Goal: Ask a question

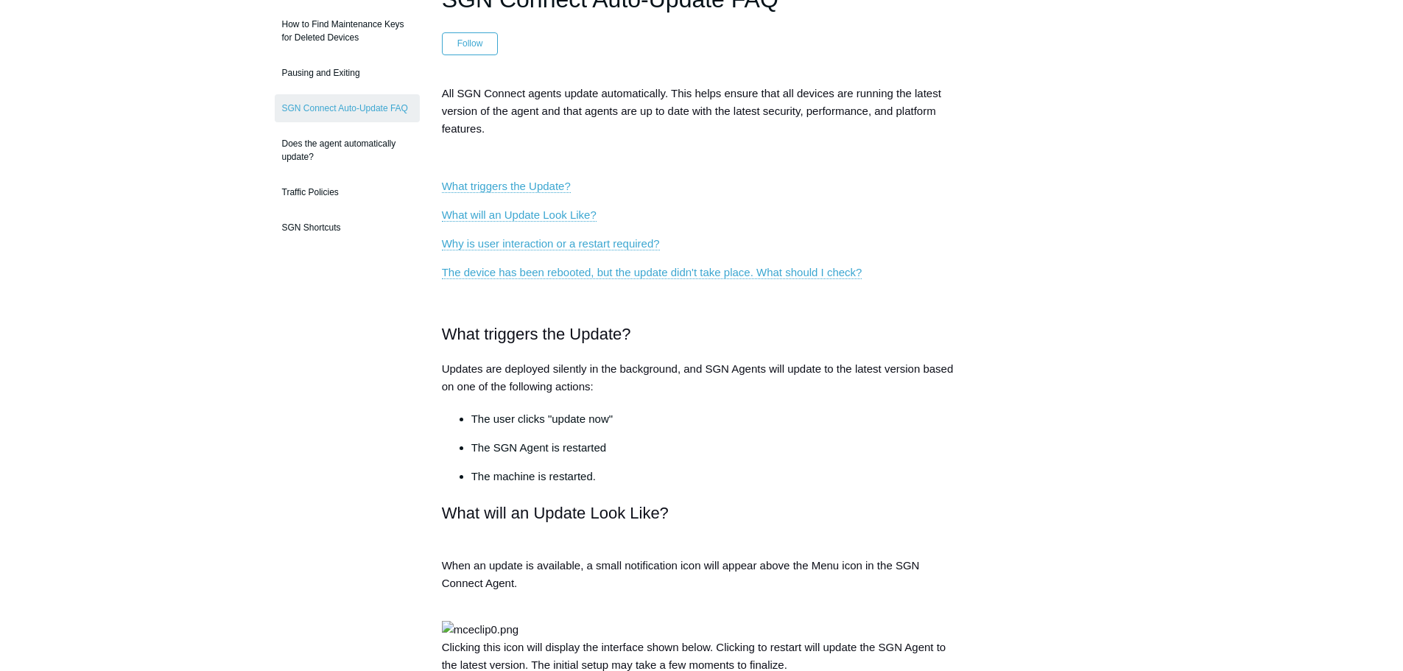
scroll to position [151, 0]
click at [628, 273] on link "The device has been rebooted, but the update didn't take place. What should I c…" at bounding box center [652, 273] width 421 height 13
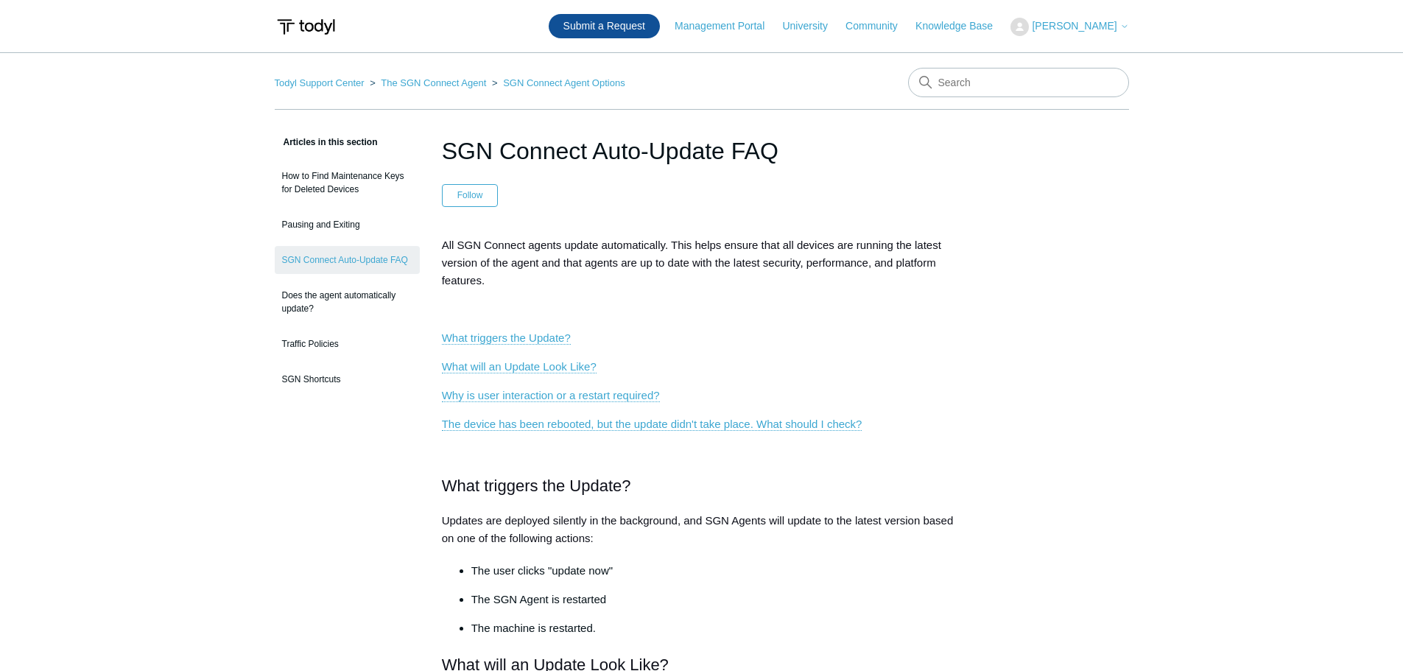
click at [645, 25] on link "Submit a Request" at bounding box center [604, 26] width 111 height 24
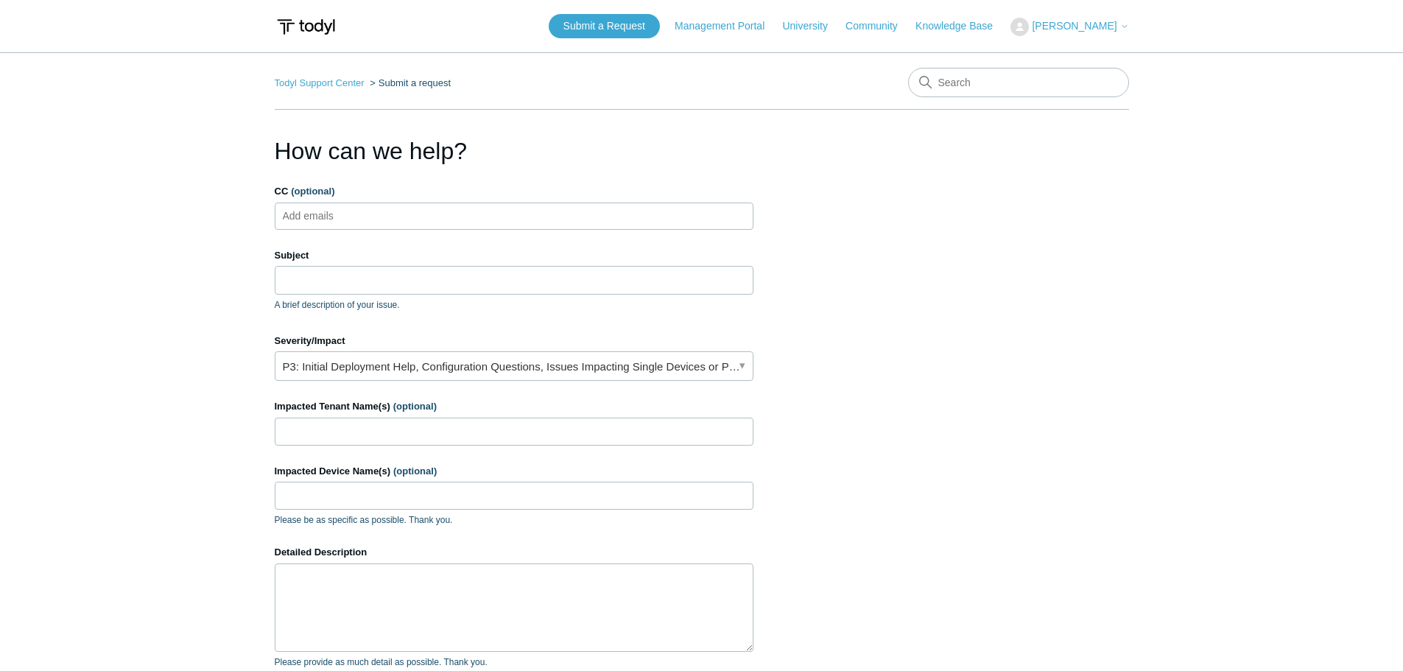
click at [382, 215] on ul "Add emails" at bounding box center [514, 216] width 479 height 27
click at [306, 275] on input "Subject" at bounding box center [514, 280] width 479 height 28
click at [436, 368] on link "P3: Initial Deployment Help, Configuration Questions, Issues Impacting Single D…" at bounding box center [514, 365] width 479 height 29
click at [201, 395] on main "Todyl Support Center Submit a request How can we help? CC (optional) Add emails…" at bounding box center [701, 432] width 1403 height 760
click at [374, 265] on div "Subject A brief description of your issue." at bounding box center [514, 279] width 479 height 63
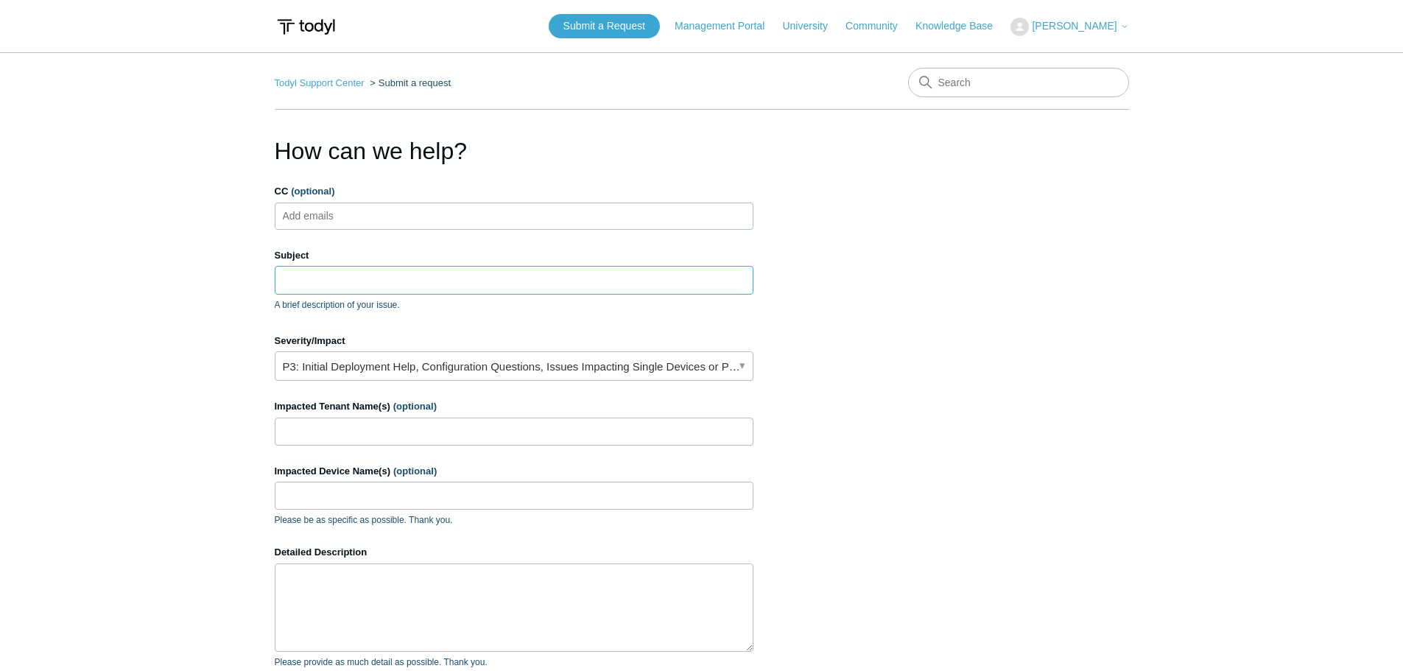
click at [377, 279] on input "Subject" at bounding box center [514, 280] width 479 height 28
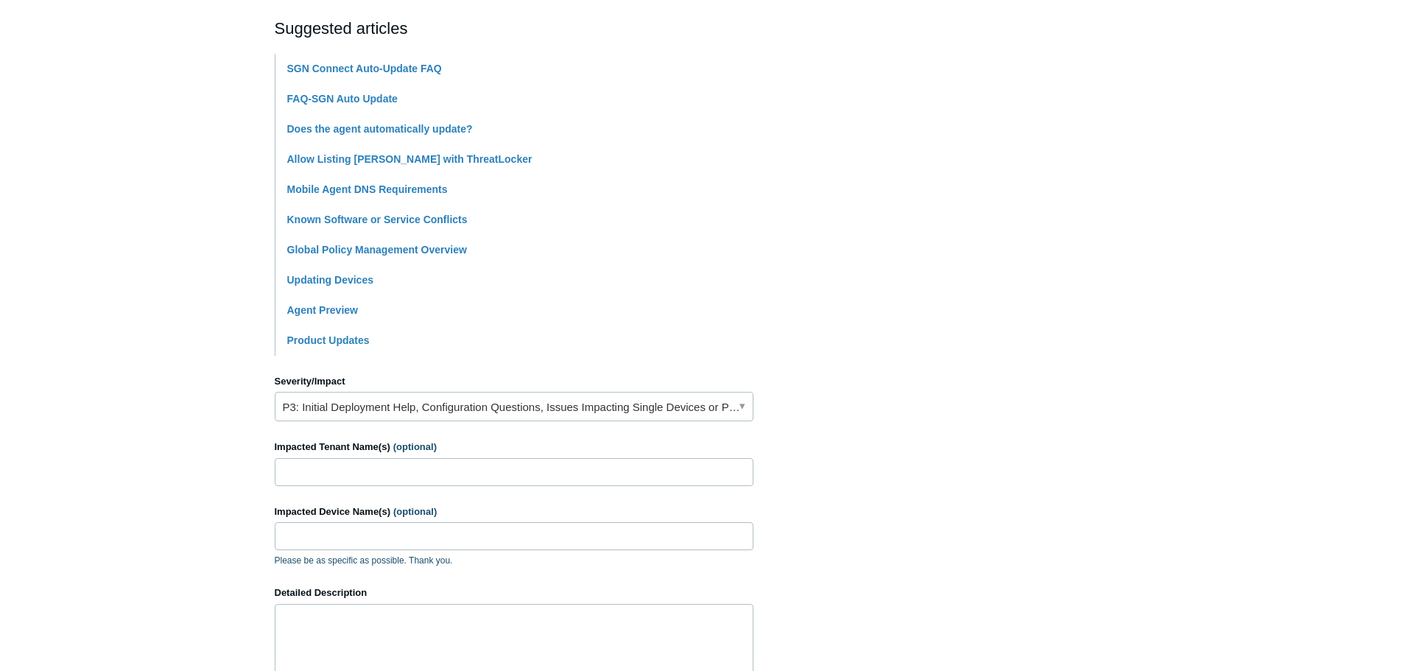
scroll to position [516, 0]
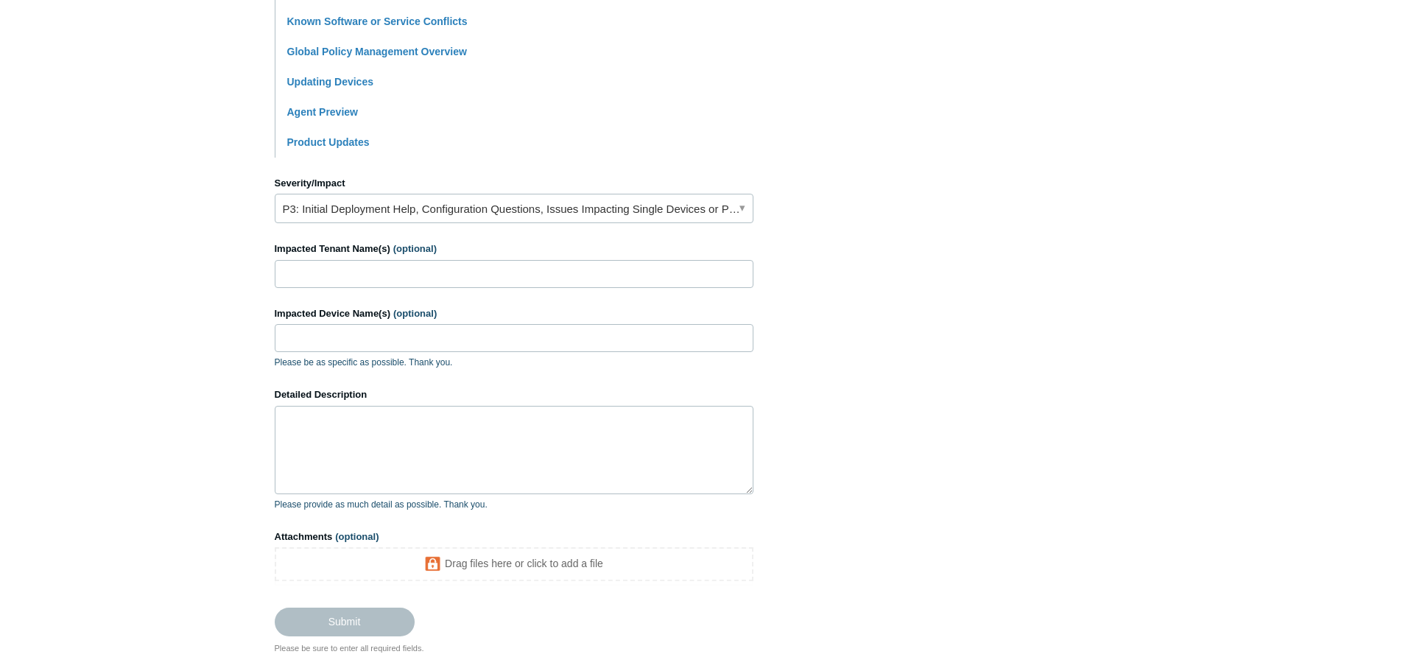
type input "Auto Update not working"
click at [348, 269] on input "Impacted Tenant Name(s) (optional)" at bounding box center [514, 274] width 479 height 28
type input "ASST"
click at [368, 337] on input "Impacted Device Name(s) (optional)" at bounding box center [514, 338] width 479 height 28
type input "All"
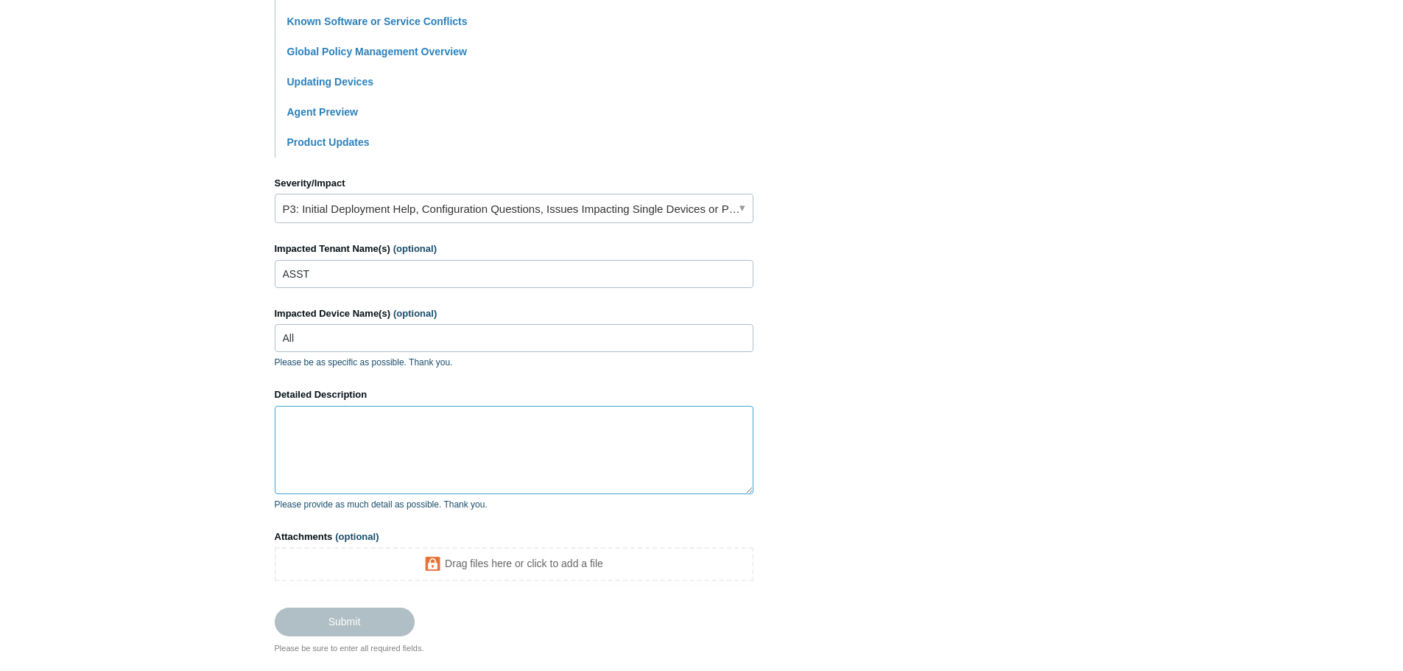
click at [332, 430] on textarea "Detailed Description" at bounding box center [514, 450] width 479 height 88
type textarea "A"
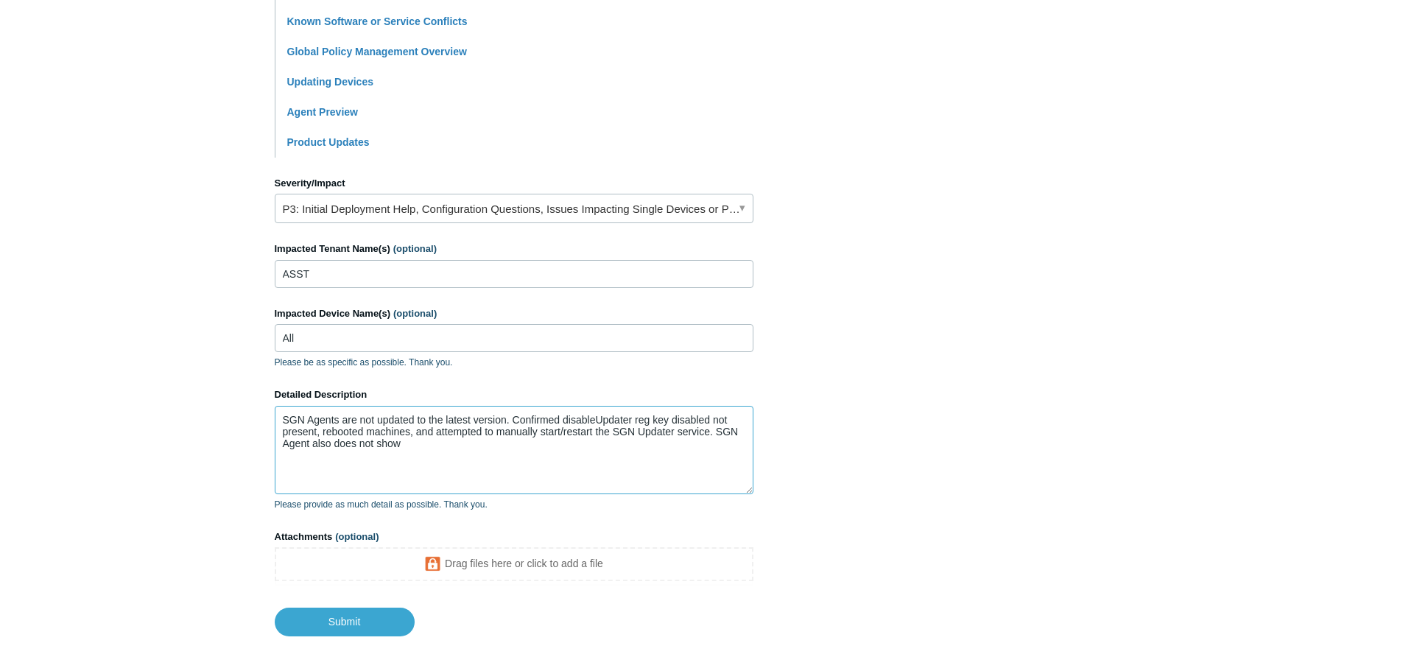
click at [415, 421] on textarea "SGN Agents are not updated to the latest version. Confirmed disableUpdater reg …" at bounding box center [514, 450] width 479 height 88
click at [438, 444] on textarea "SGN Agents are not updating to the latest version. Confirmed disableUpdater reg…" at bounding box center [514, 450] width 479 height 88
type textarea "SGN Agents are not updating to the latest version. Confirmed disableUpdater reg…"
drag, startPoint x: 353, startPoint y: 267, endPoint x: 186, endPoint y: 276, distance: 167.4
click at [186, 276] on main "Todyl Support Center Submit a request How can we help? CC (optional) Add emails…" at bounding box center [701, 87] width 1403 height 1100
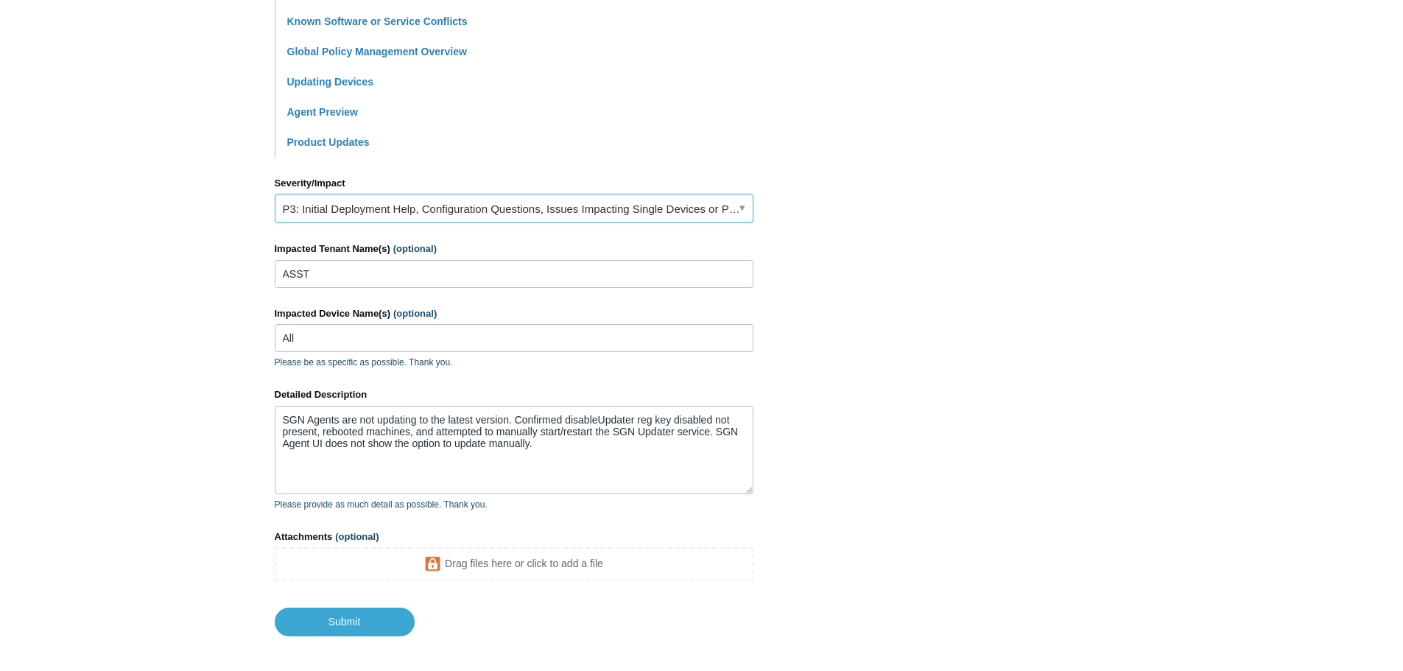
click at [367, 203] on link "P3: Initial Deployment Help, Configuration Questions, Issues Impacting Single D…" at bounding box center [514, 208] width 479 height 29
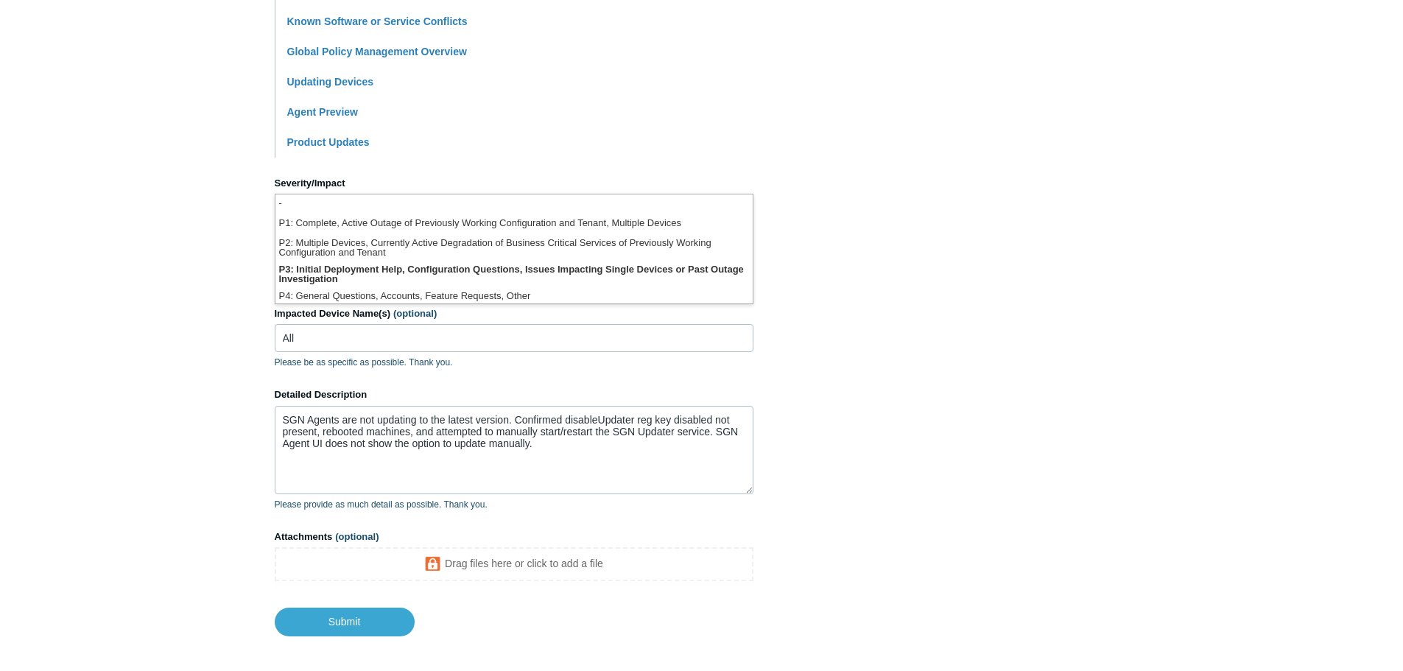
click at [164, 220] on main "Todyl Support Center Submit a request How can we help? CC (optional) Add emails…" at bounding box center [701, 87] width 1403 height 1100
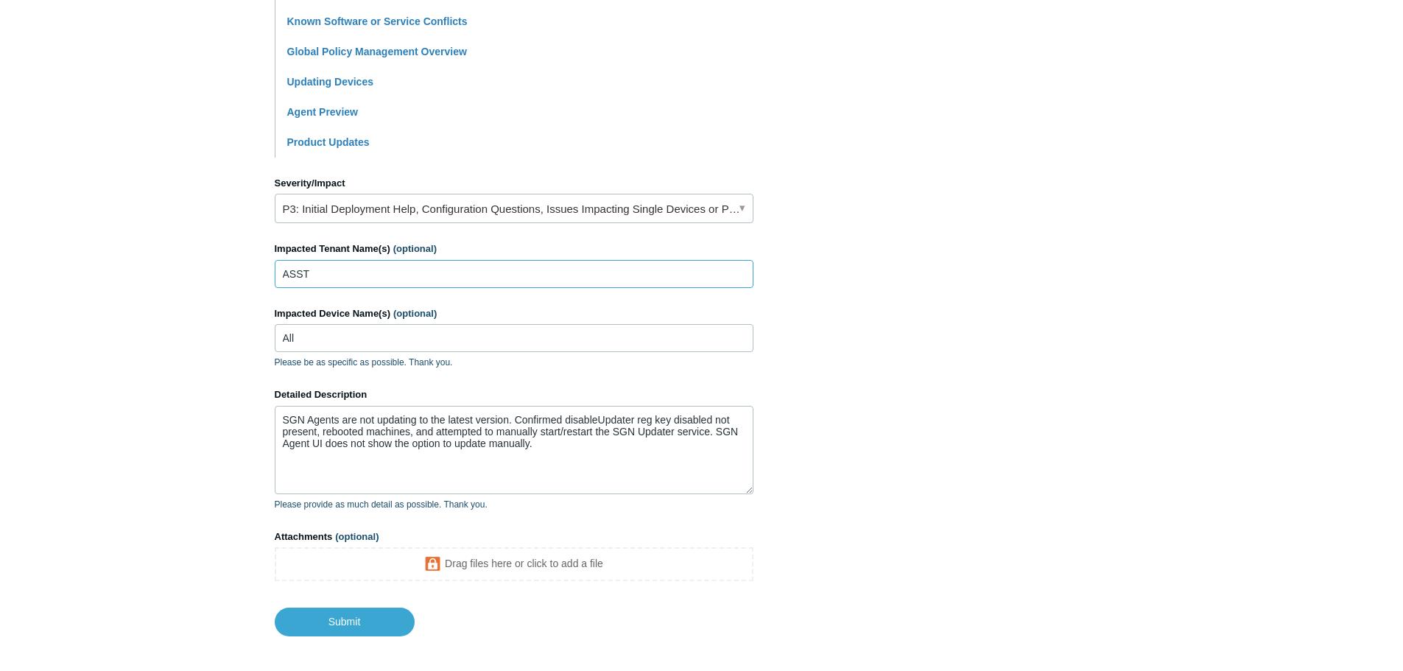
click at [322, 276] on input "ASST" at bounding box center [514, 274] width 479 height 28
click at [565, 276] on input "ASST, Capital Area Cardiology, Capital Area Research," at bounding box center [514, 274] width 479 height 28
type input "ASST, Capital Area Cardiology, Capital Area Research, Prism Carpets, etc..."
click at [561, 444] on textarea "SGN Agents are not updating to the latest version. Confirmed disableUpdater reg…" at bounding box center [514, 450] width 479 height 88
click at [596, 443] on textarea "SGN Agents are not updating to the latest version. Confirmed disableUpdater reg…" at bounding box center [514, 450] width 479 height 88
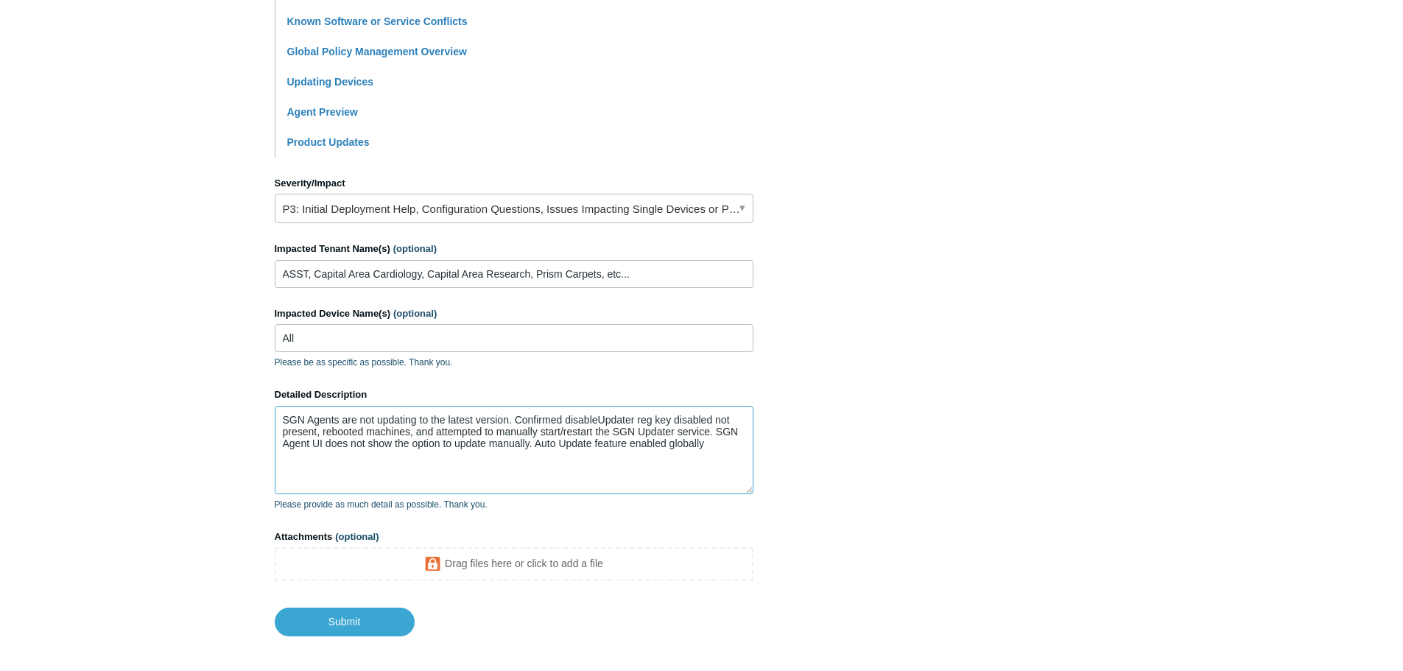
click at [714, 441] on textarea "SGN Agents are not updating to the latest version. Confirmed disableUpdater reg…" at bounding box center [514, 450] width 479 height 88
type textarea "SGN Agents are not updating to the latest version. Confirmed disableUpdater reg…"
click at [405, 203] on link "P3: Initial Deployment Help, Configuration Questions, Issues Impacting Single D…" at bounding box center [514, 208] width 479 height 29
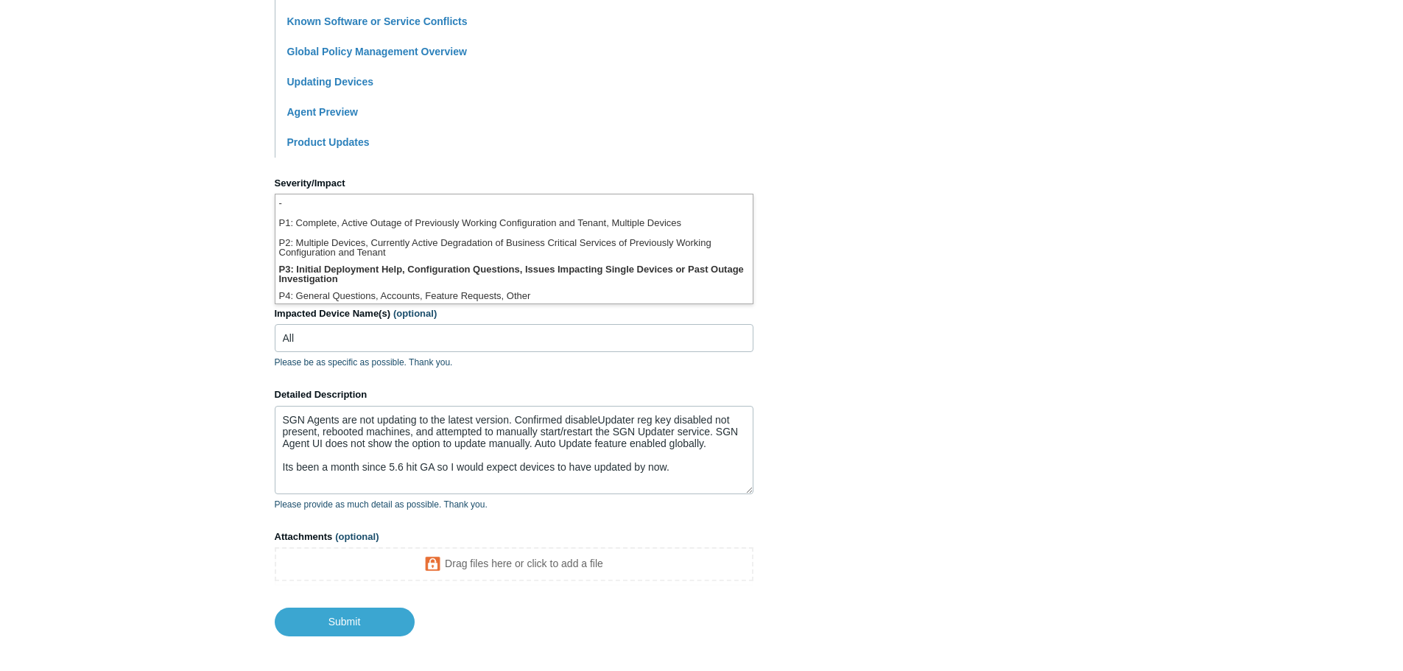
click at [136, 276] on main "Todyl Support Center Submit a request How can we help? CC (optional) Add emails…" at bounding box center [701, 87] width 1403 height 1100
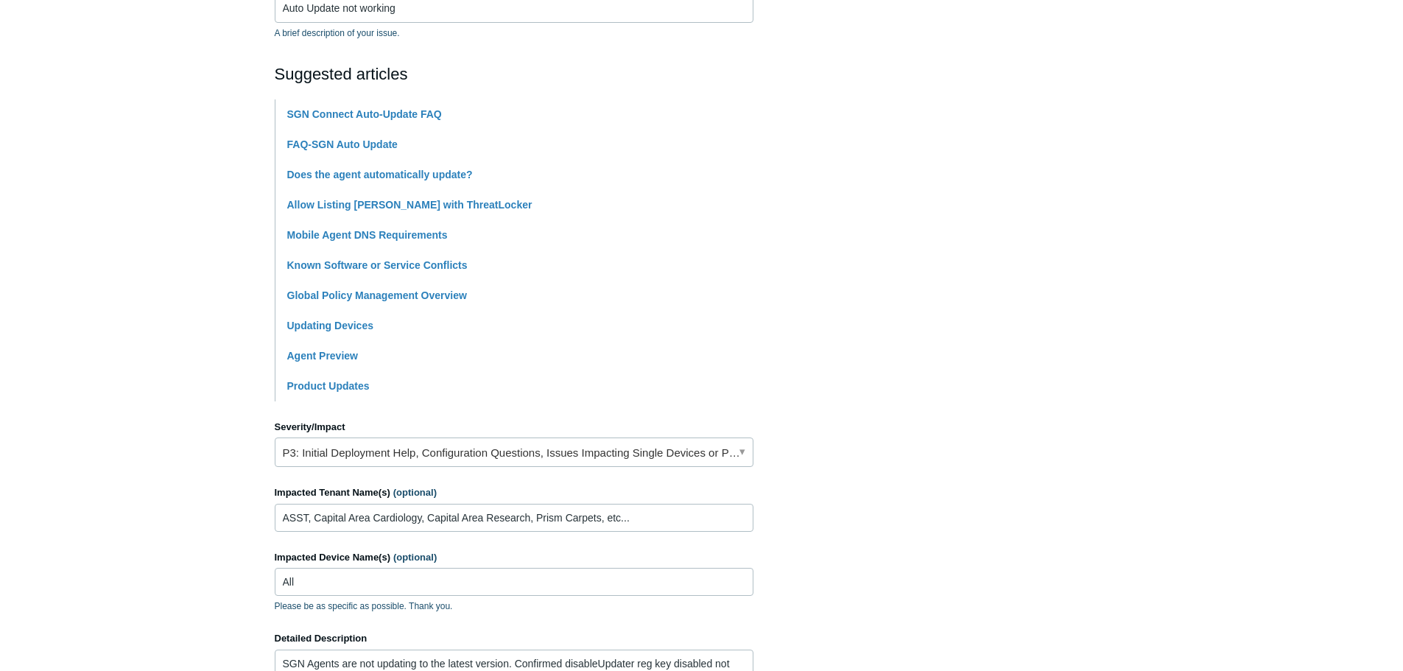
scroll to position [74, 0]
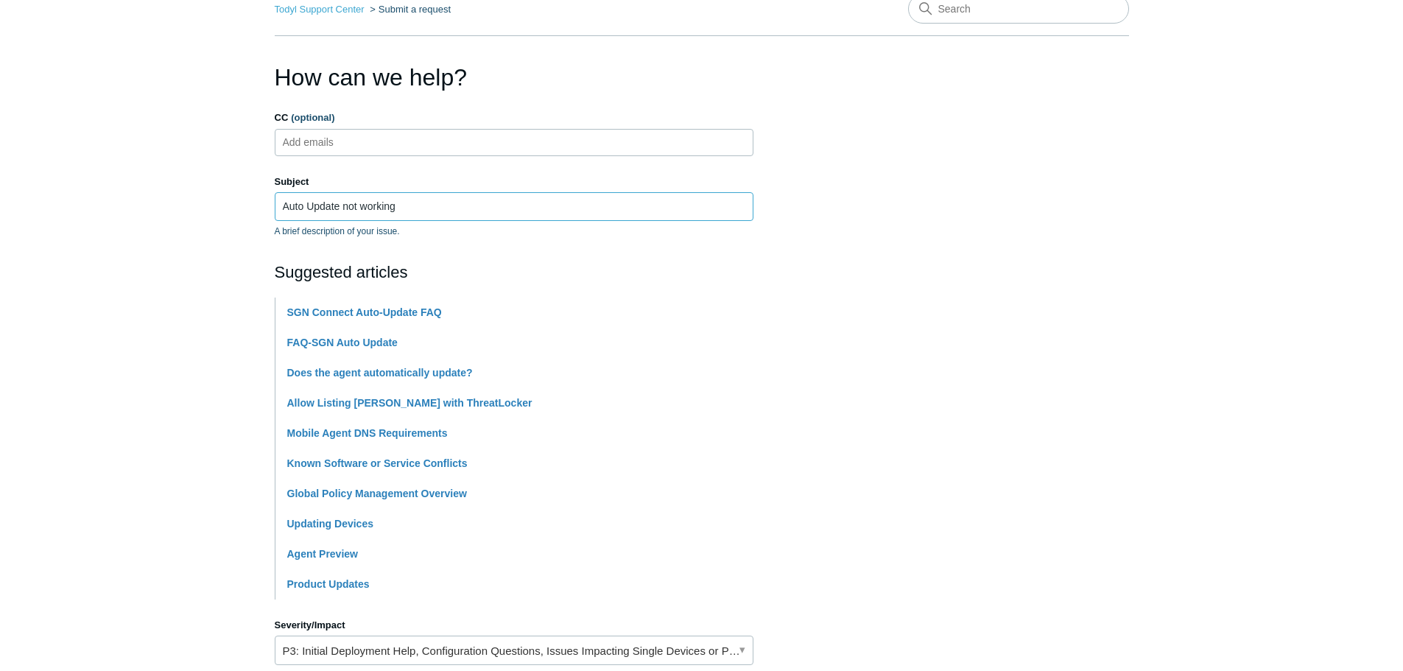
drag, startPoint x: 417, startPoint y: 202, endPoint x: 266, endPoint y: 203, distance: 151.0
click at [266, 203] on main "Todyl Support Center Submit a request How can we help? CC (optional) Add emails…" at bounding box center [701, 529] width 1403 height 1100
click at [527, 199] on input "Auto Update not working" at bounding box center [514, 206] width 479 height 28
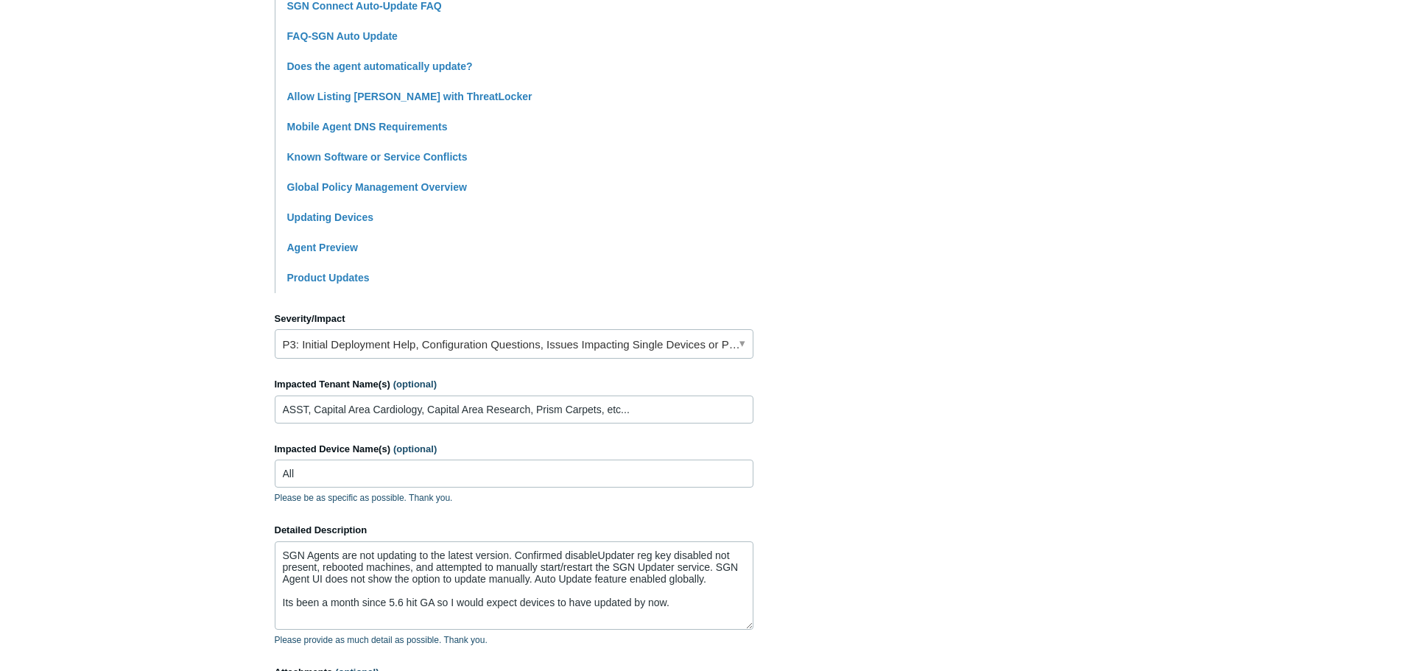
scroll to position [516, 0]
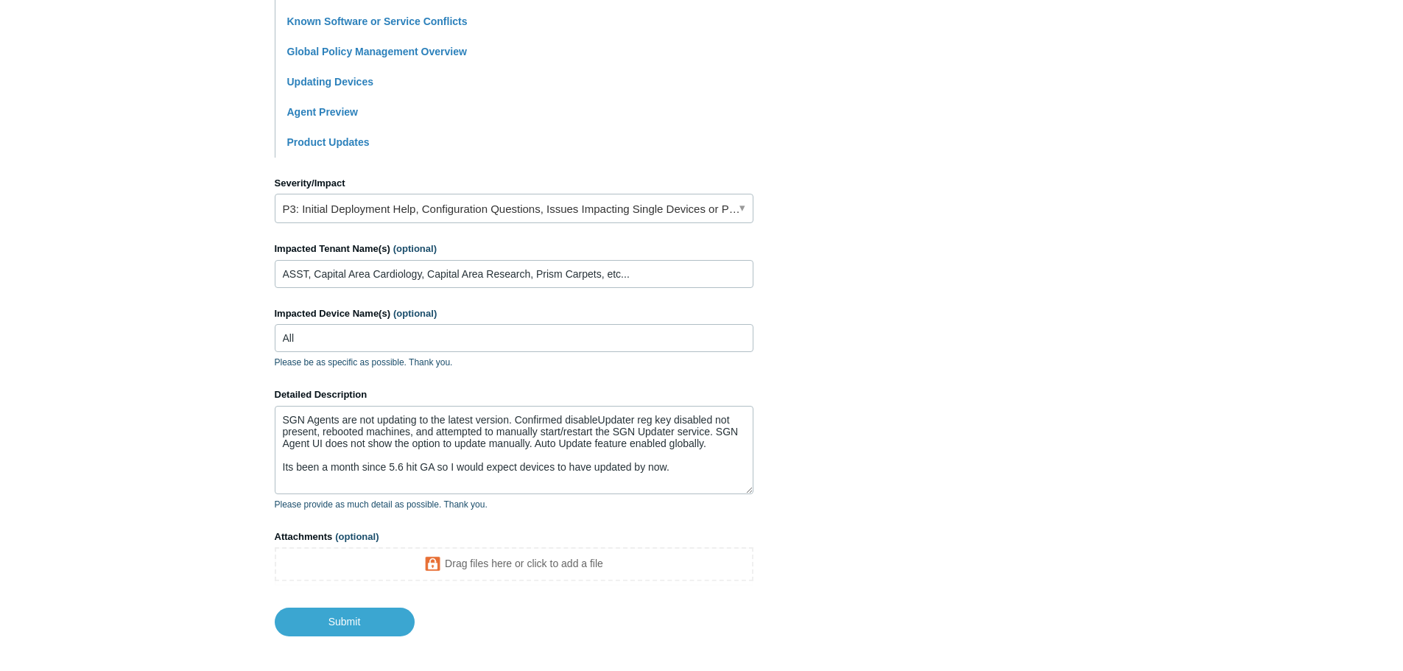
type input "Auto Update Not Working"
click at [718, 419] on textarea "SGN Agents are not updating to the latest version. Confirmed disableUpdater reg…" at bounding box center [514, 450] width 479 height 88
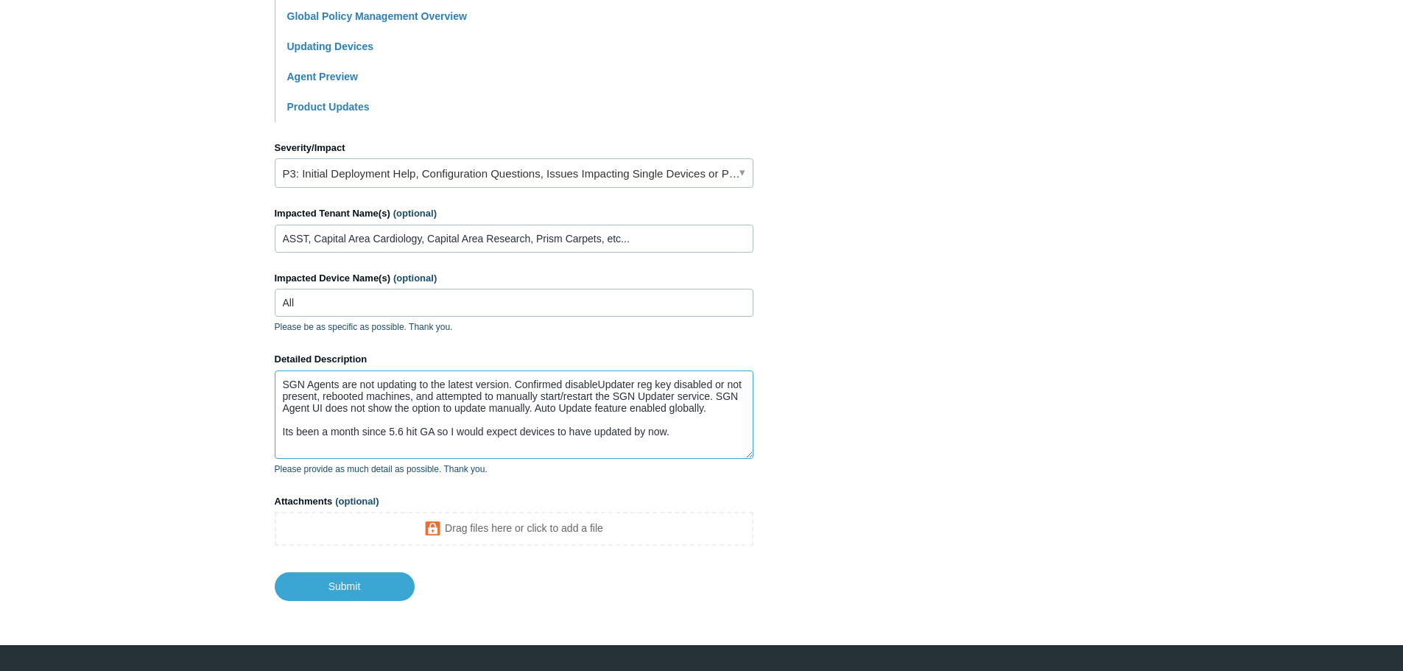
scroll to position [583, 0]
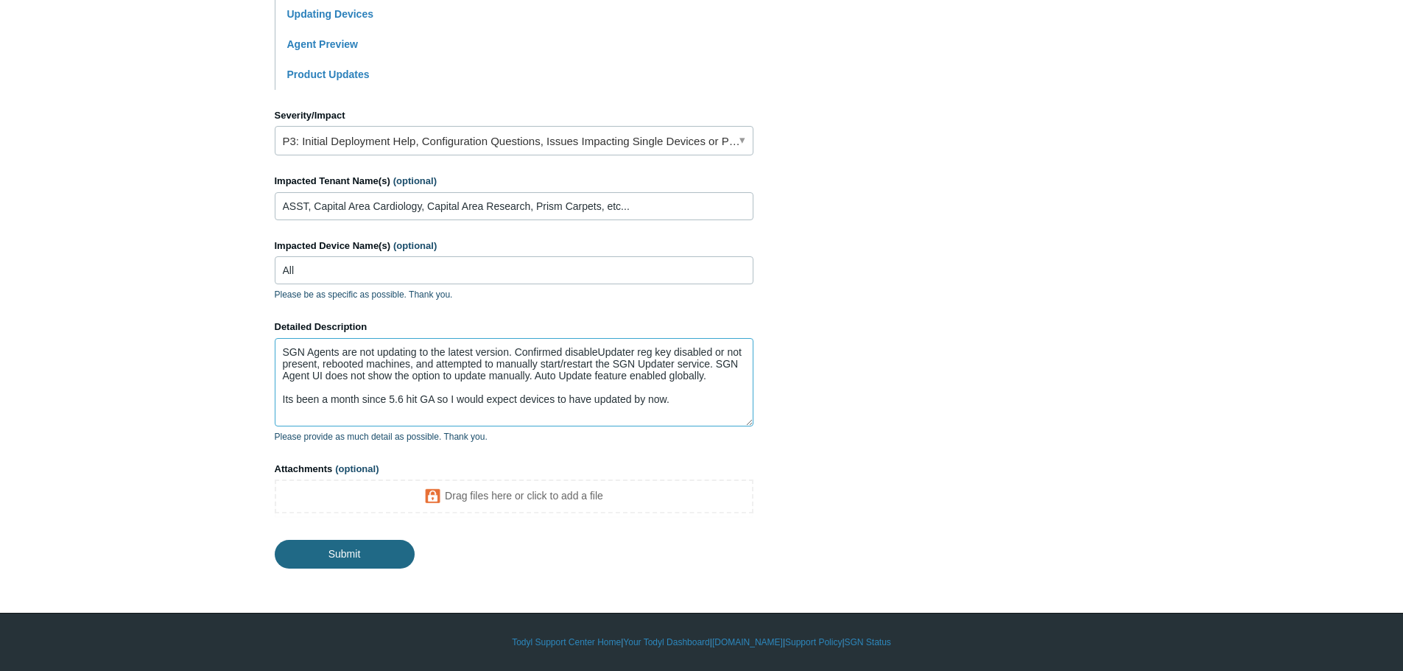
type textarea "SGN Agents are not updating to the latest version. Confirmed disableUpdater reg…"
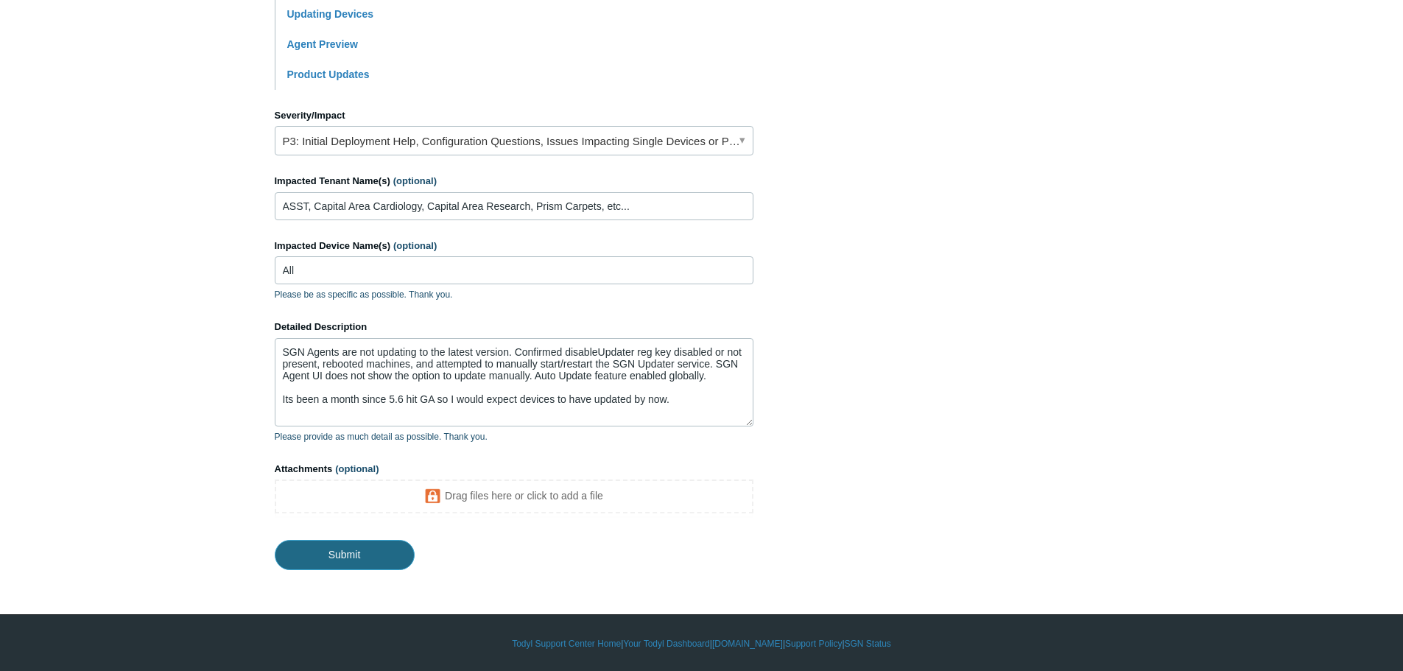
click at [366, 548] on input "Submit" at bounding box center [345, 554] width 140 height 29
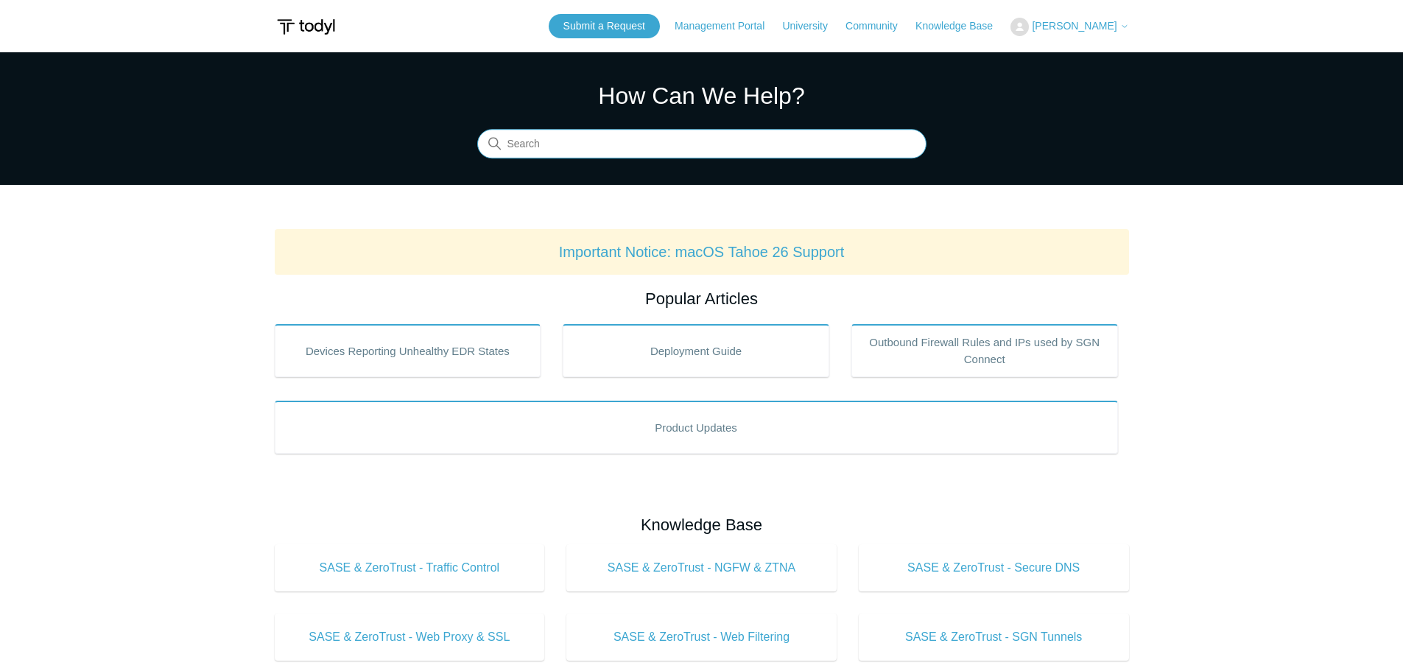
click at [623, 133] on input "Search" at bounding box center [701, 144] width 449 height 29
type input "auto update"
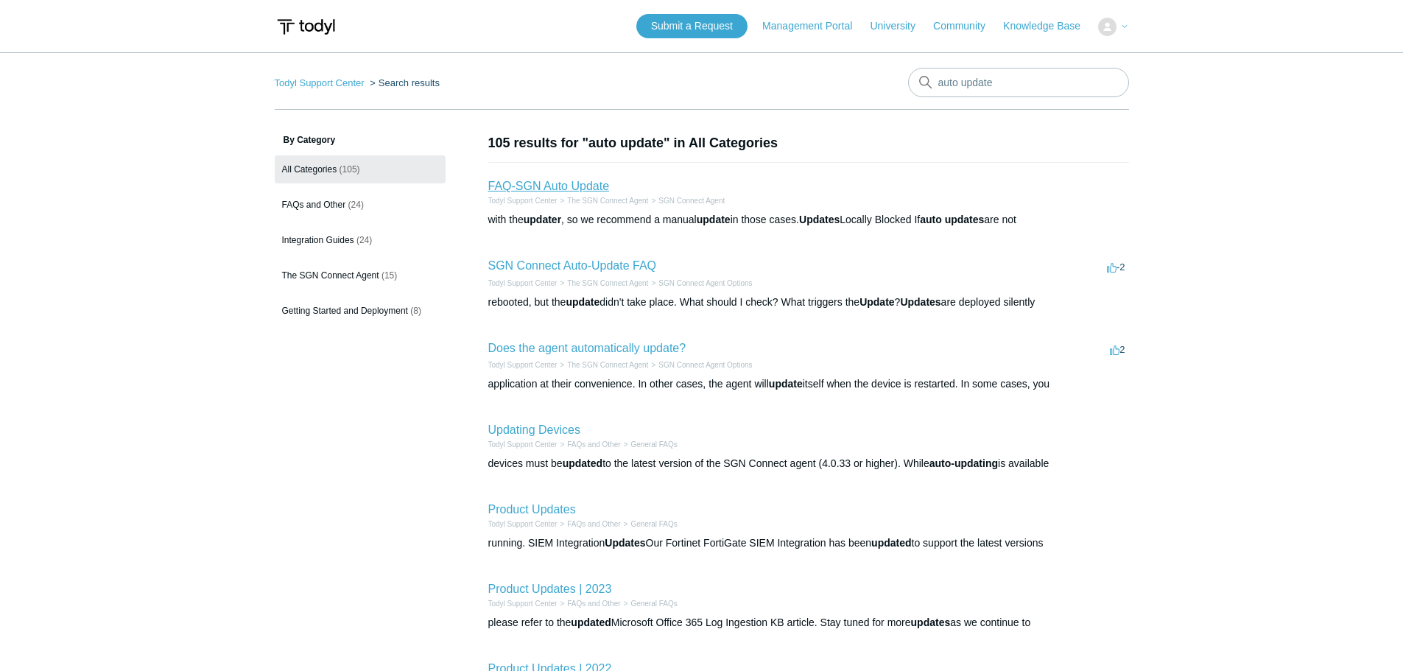
click at [589, 185] on link "FAQ-SGN Auto Update" at bounding box center [549, 186] width 122 height 13
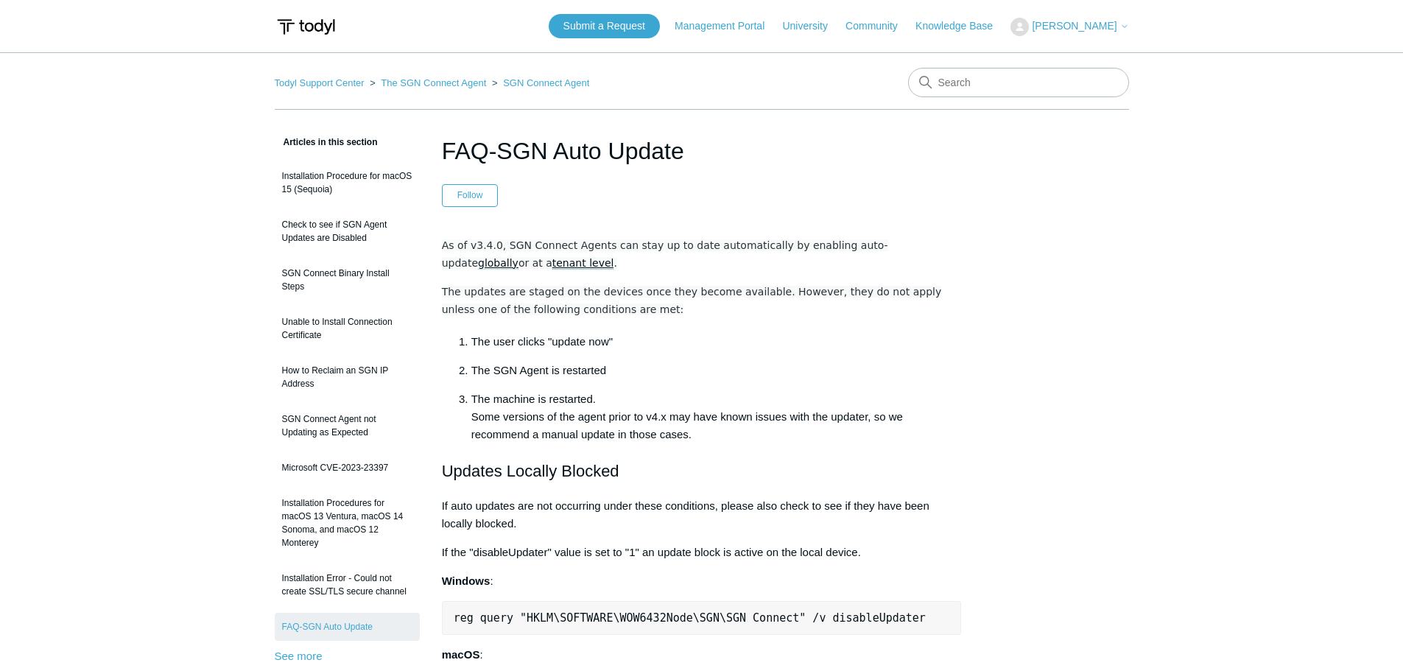
click at [519, 257] on u "globally" at bounding box center [498, 263] width 41 height 12
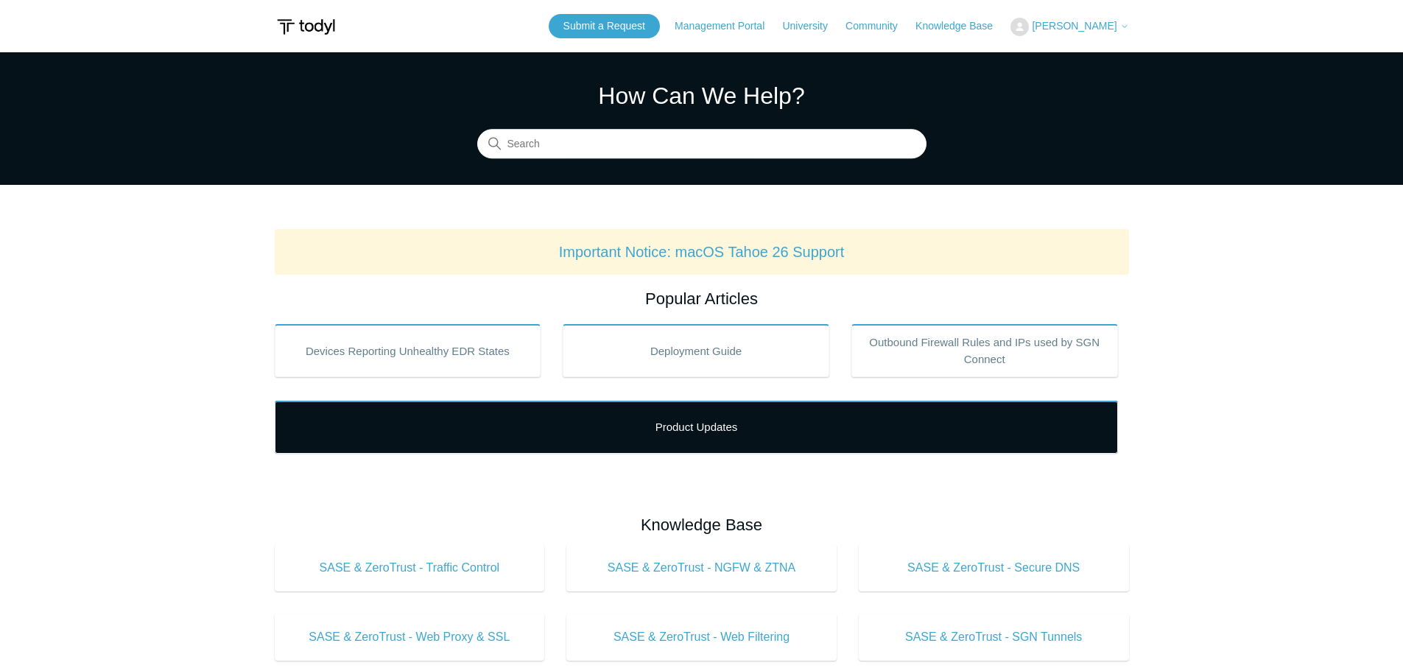
click at [684, 435] on link "Product Updates" at bounding box center [697, 427] width 844 height 53
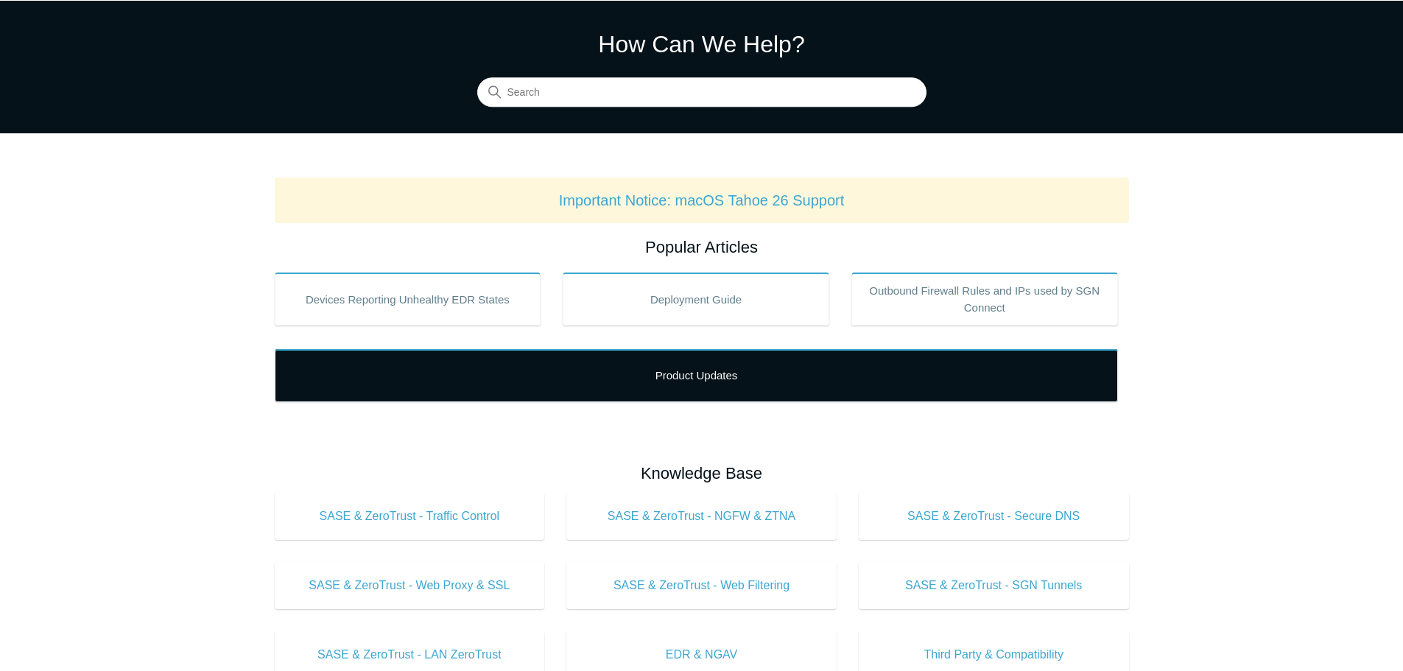
scroll to position [147, 0]
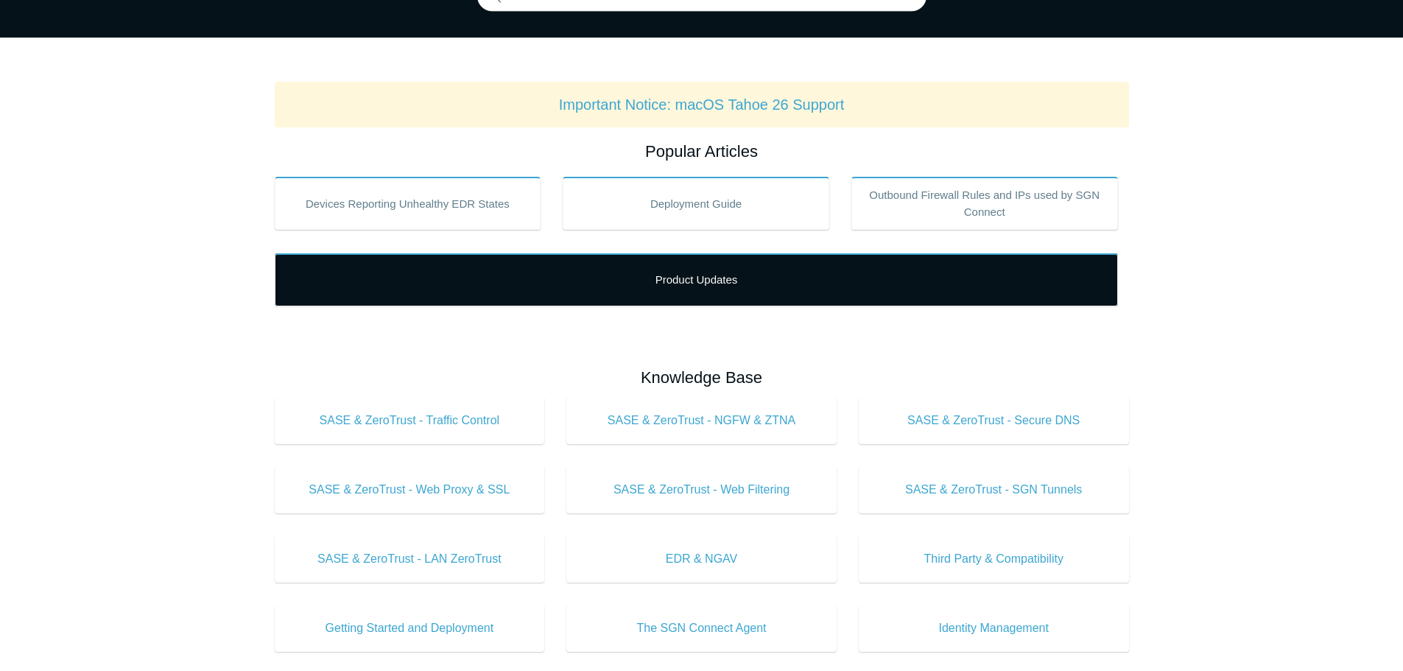
click at [704, 270] on link "Product Updates" at bounding box center [697, 279] width 844 height 53
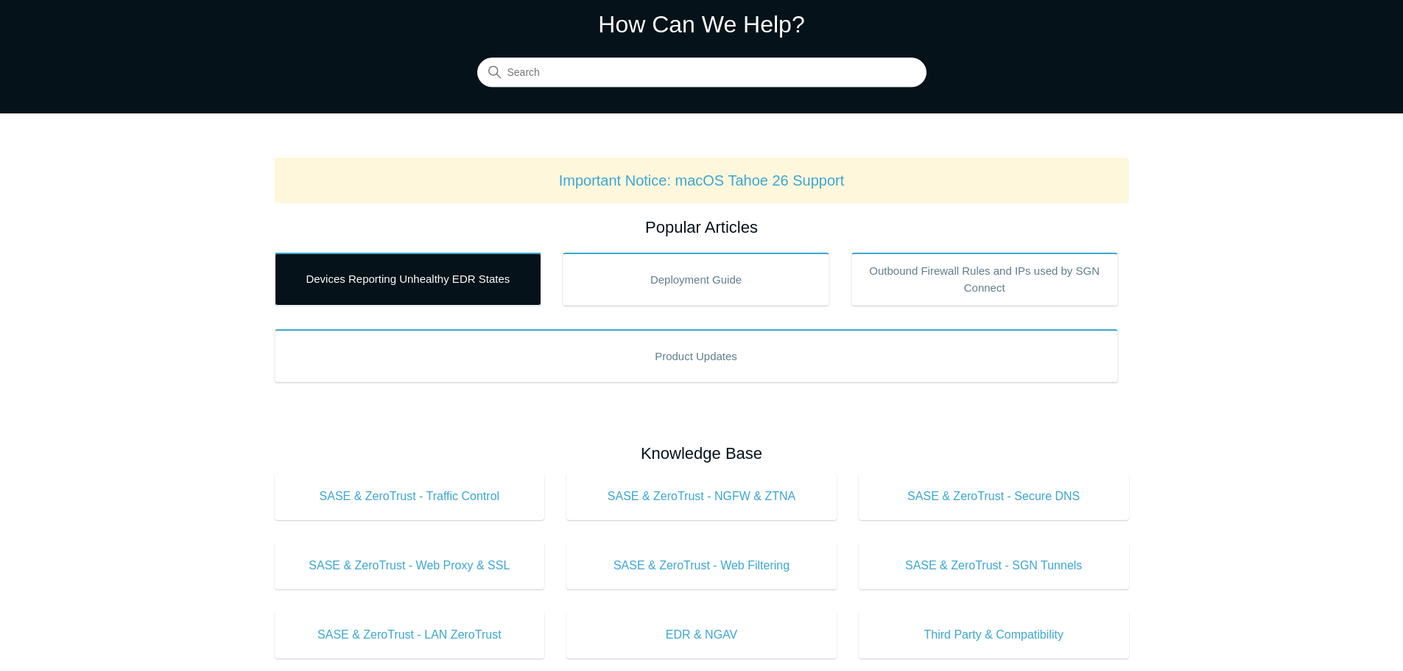
scroll to position [0, 0]
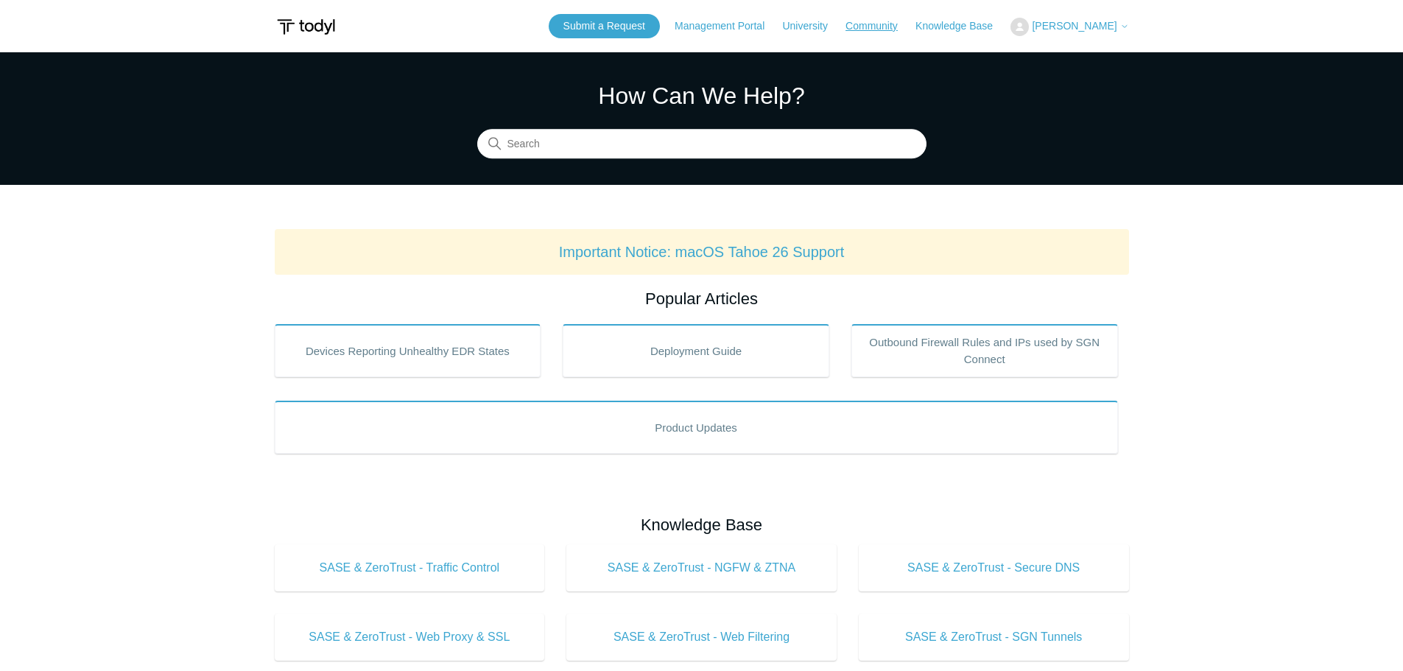
click at [883, 24] on link "Community" at bounding box center [879, 25] width 67 height 15
click at [627, 131] on input "Search" at bounding box center [701, 144] width 449 height 29
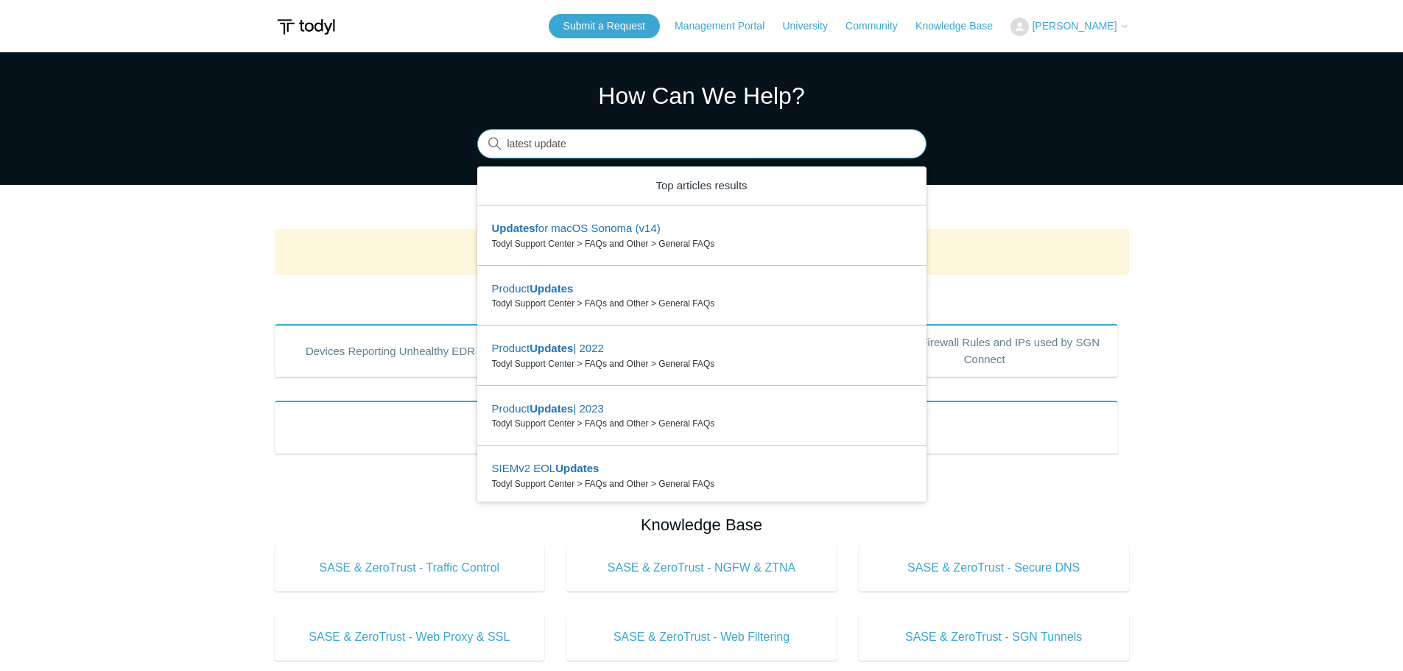
type input "latest update"
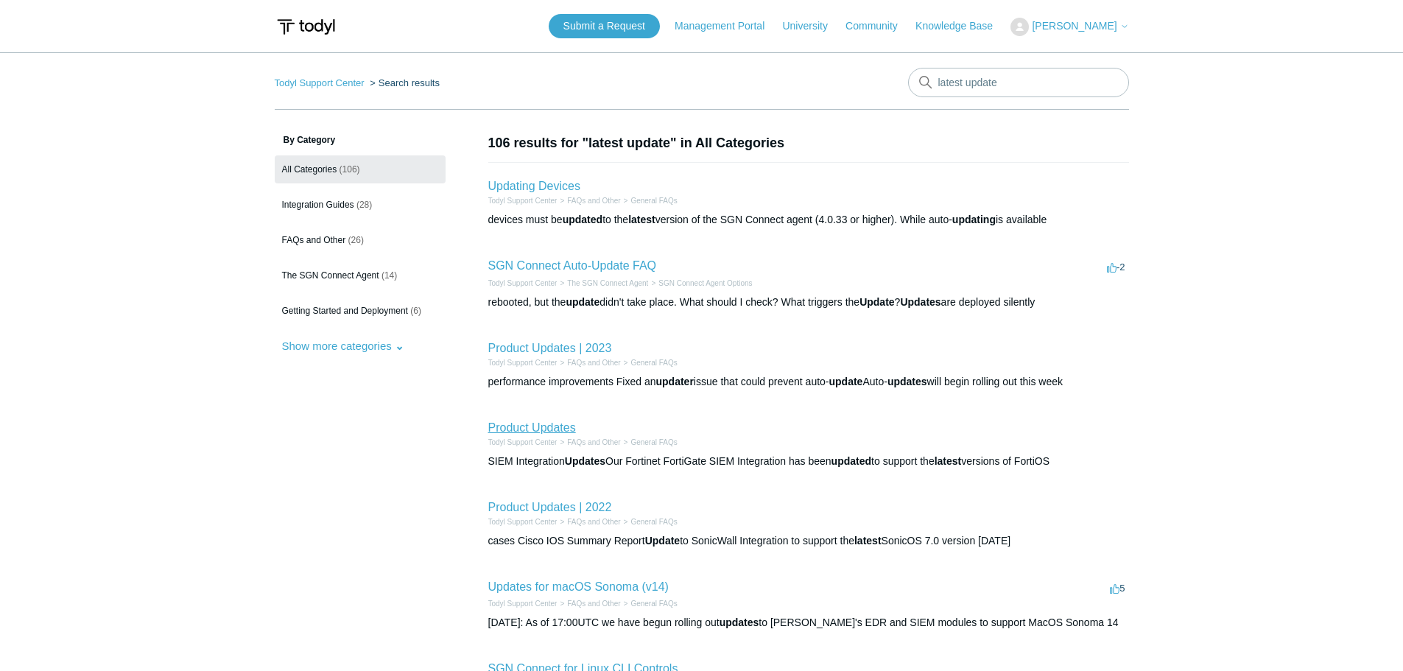
click at [508, 426] on link "Product Updates" at bounding box center [532, 427] width 88 height 13
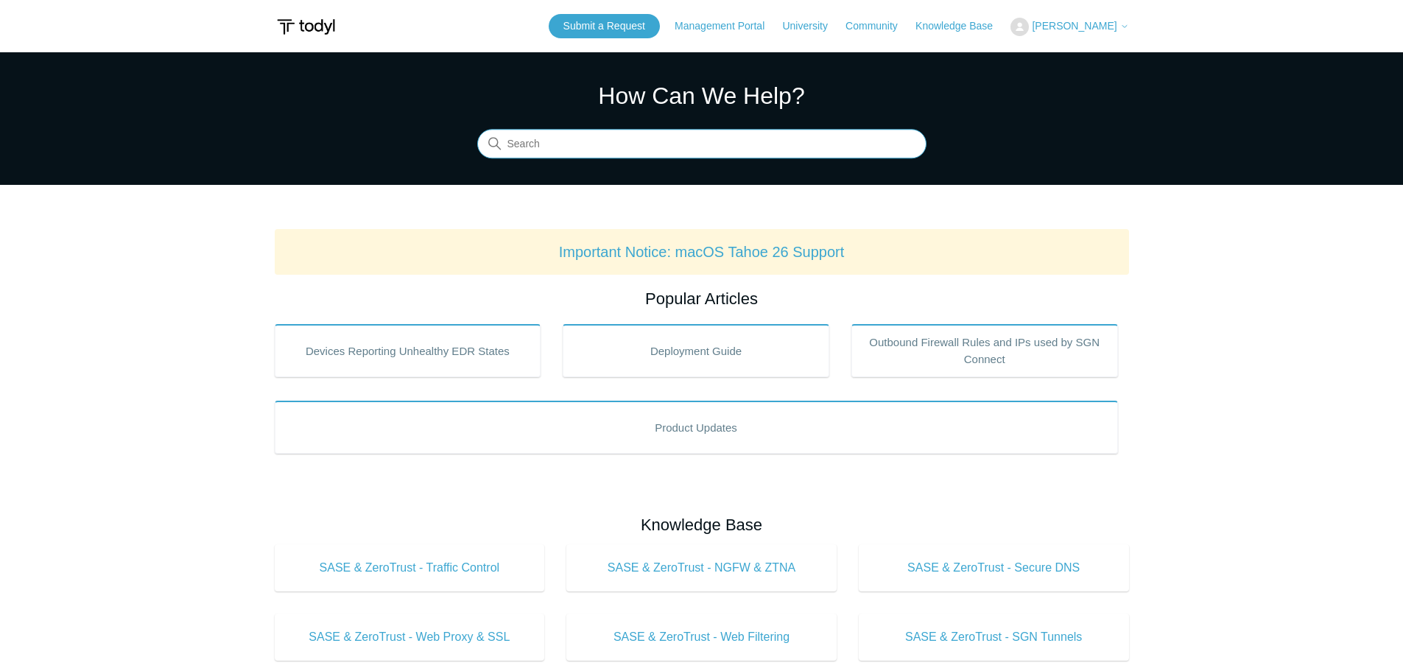
click at [609, 136] on input "Search" at bounding box center [701, 144] width 449 height 29
type input "patch notes"
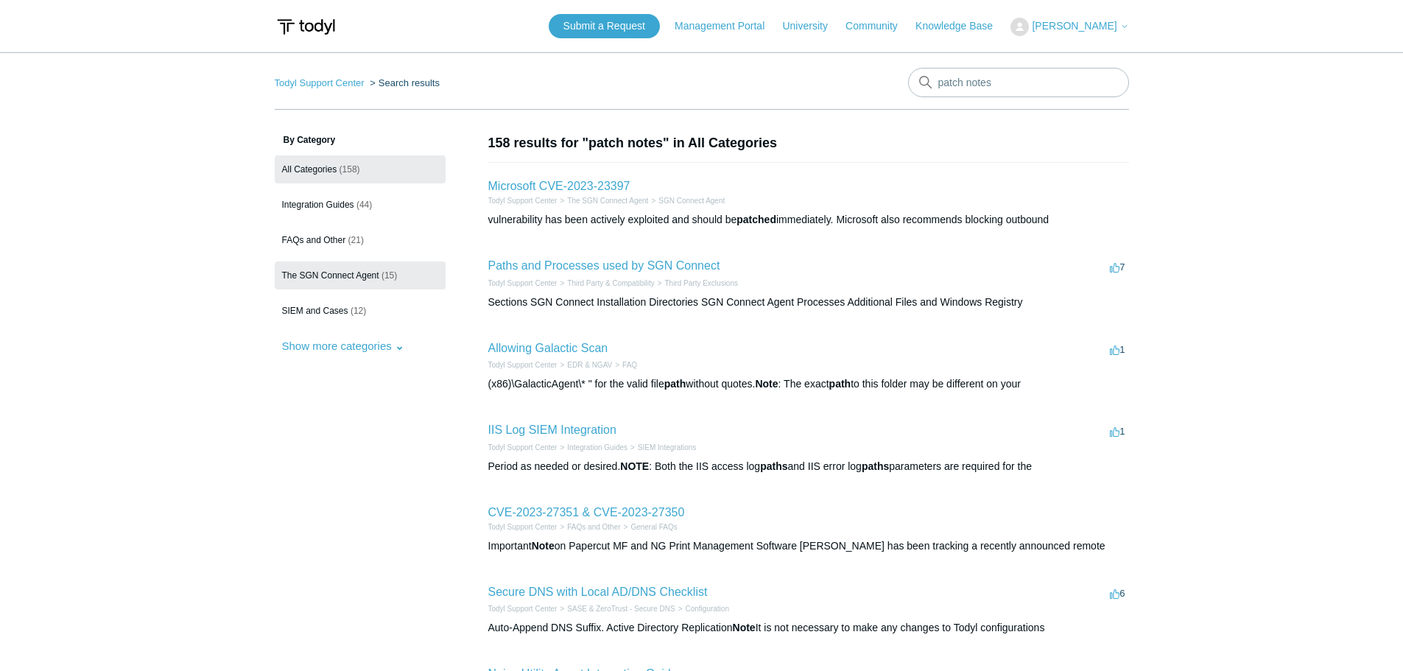
click at [354, 268] on link "The SGN Connect Agent (15)" at bounding box center [360, 276] width 171 height 28
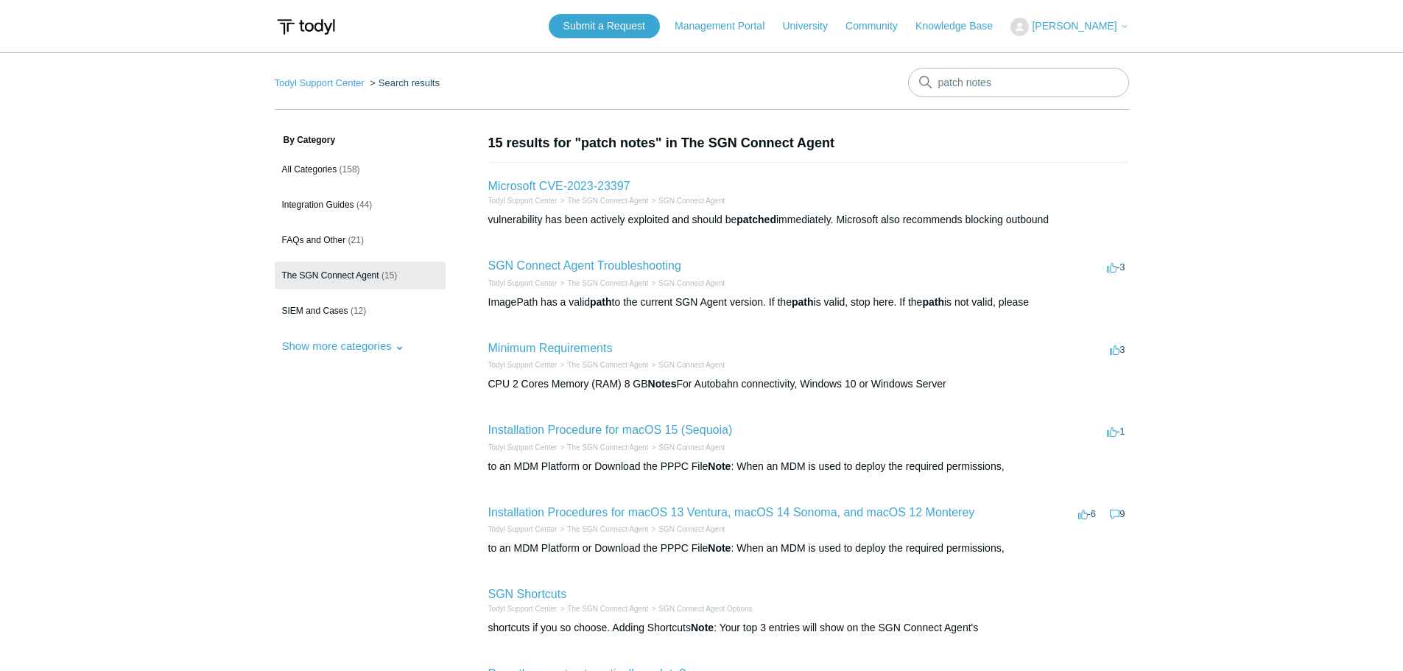
click at [563, 178] on h2 "Microsoft CVE-2023-23397" at bounding box center [559, 187] width 142 height 18
click at [536, 183] on link "Microsoft CVE-2023-23397" at bounding box center [559, 186] width 142 height 13
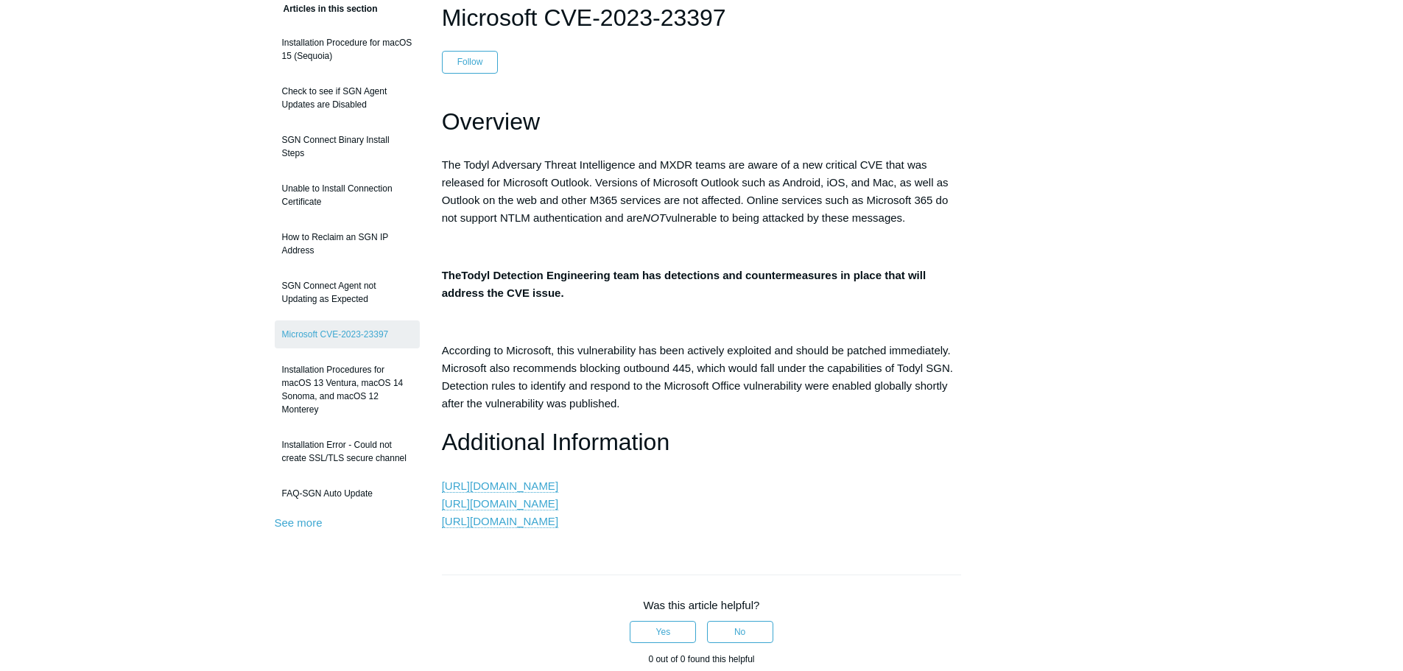
scroll to position [295, 0]
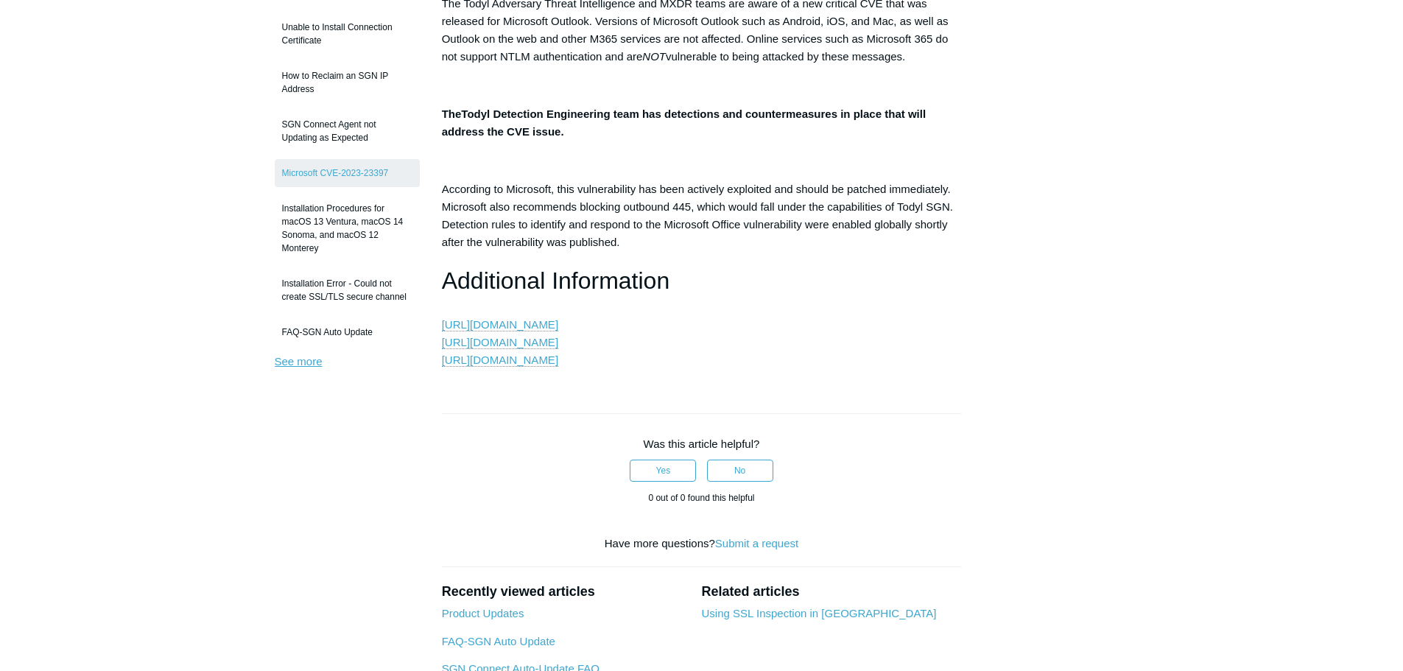
click at [286, 364] on link "See more" at bounding box center [299, 361] width 48 height 13
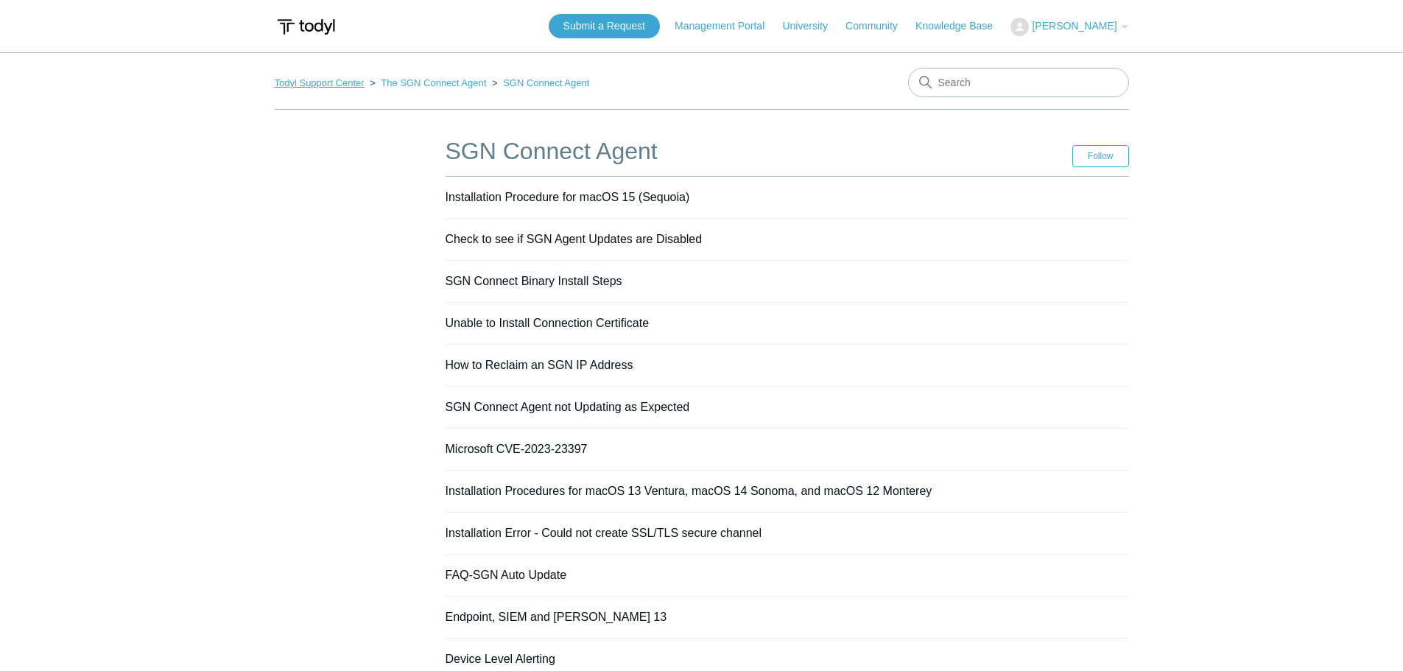
click at [307, 84] on link "Todyl Support Center" at bounding box center [320, 82] width 90 height 11
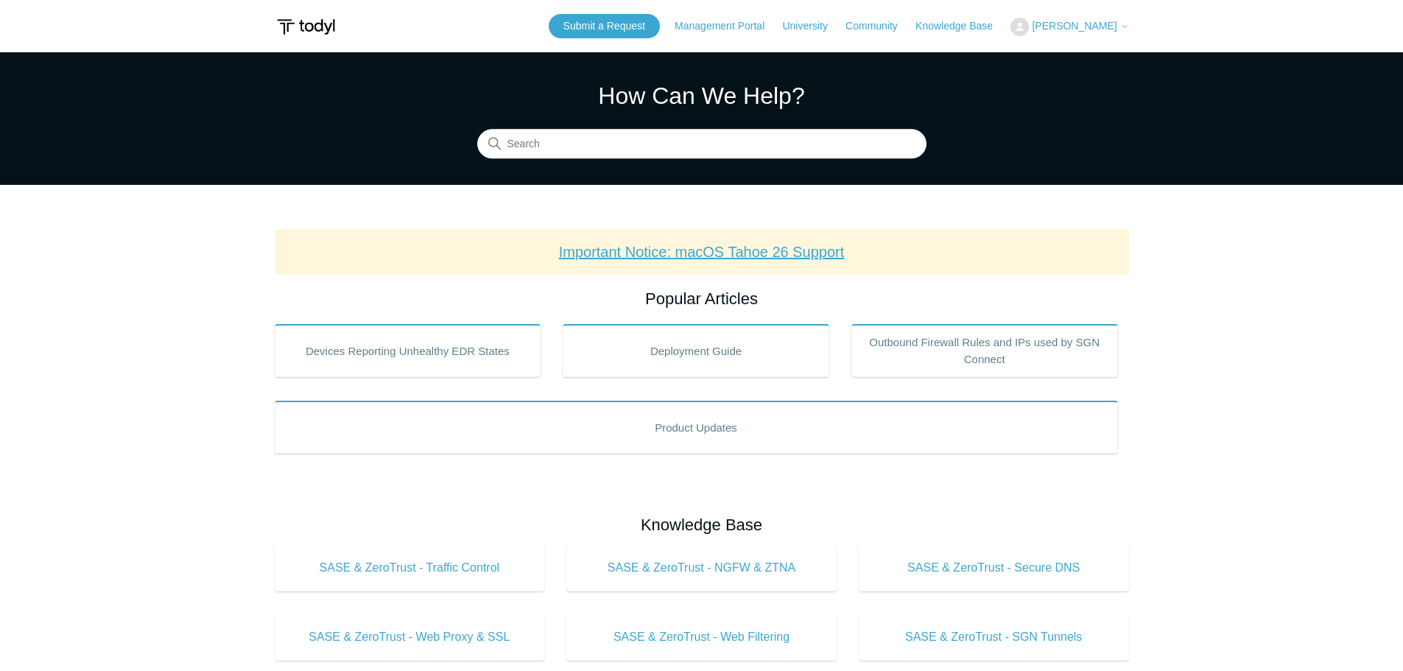
click at [681, 252] on link "Important Notice: macOS Tahoe 26 Support" at bounding box center [702, 252] width 286 height 16
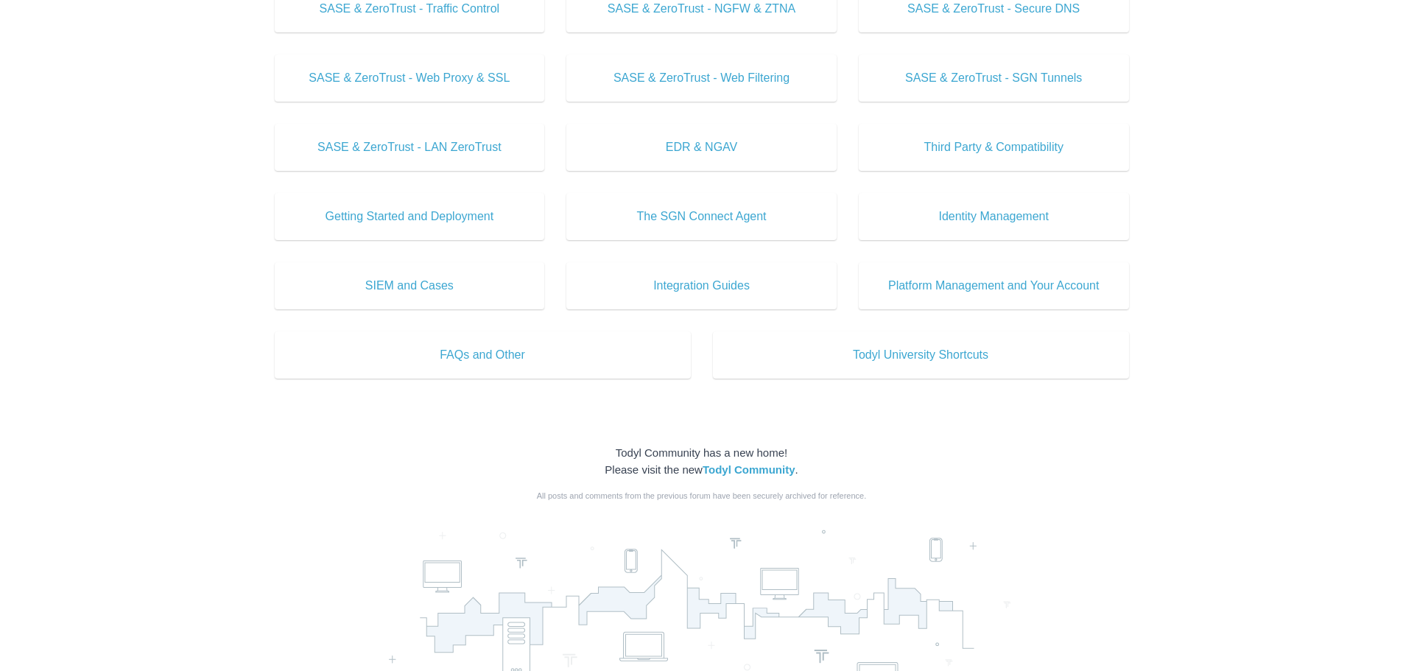
scroll to position [516, 0]
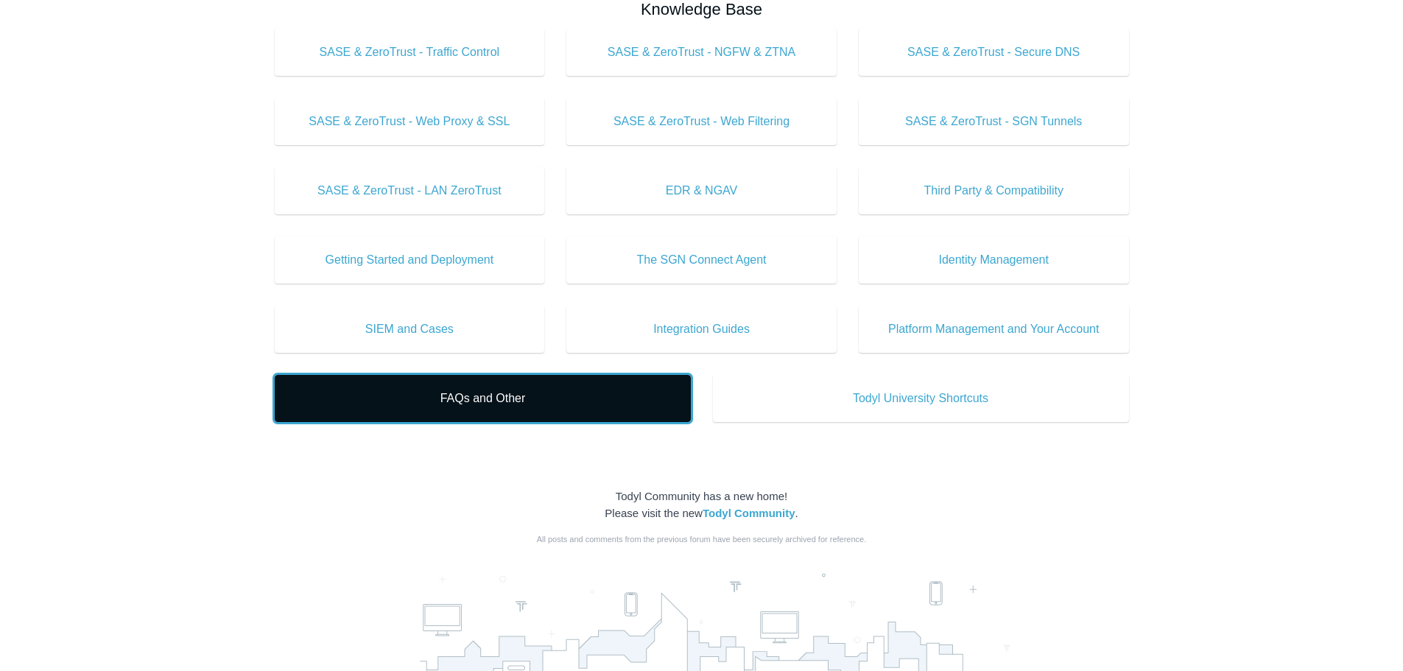
click at [340, 397] on span "FAQs and Other" at bounding box center [483, 399] width 372 height 18
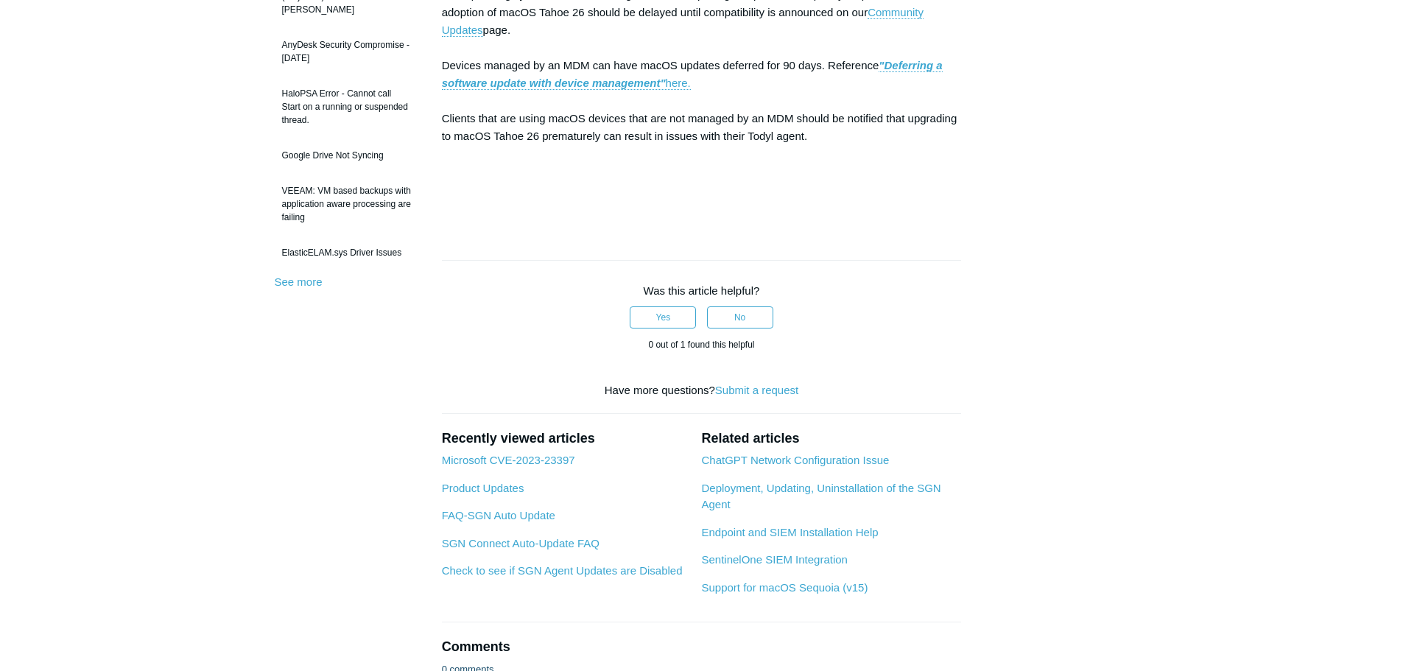
scroll to position [516, 0]
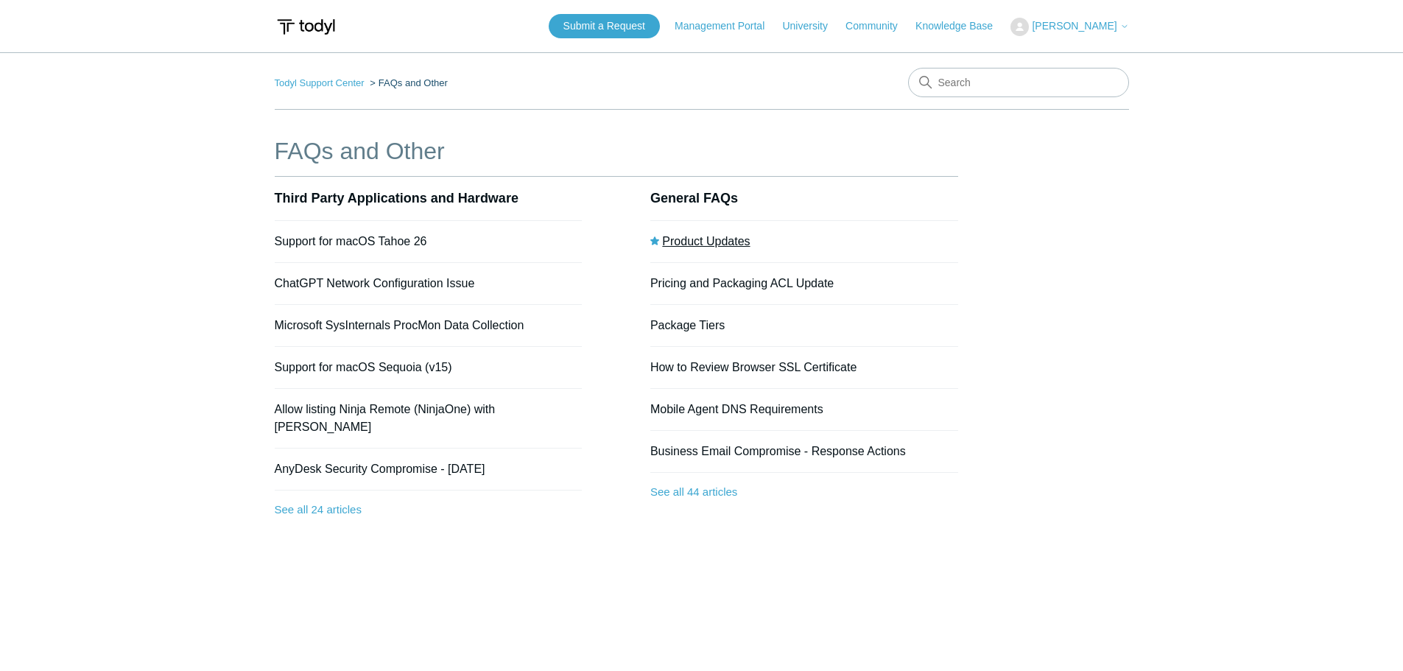
click at [690, 241] on link "Product Updates" at bounding box center [706, 241] width 88 height 13
click at [706, 483] on link "See all 44 articles" at bounding box center [805, 492] width 308 height 39
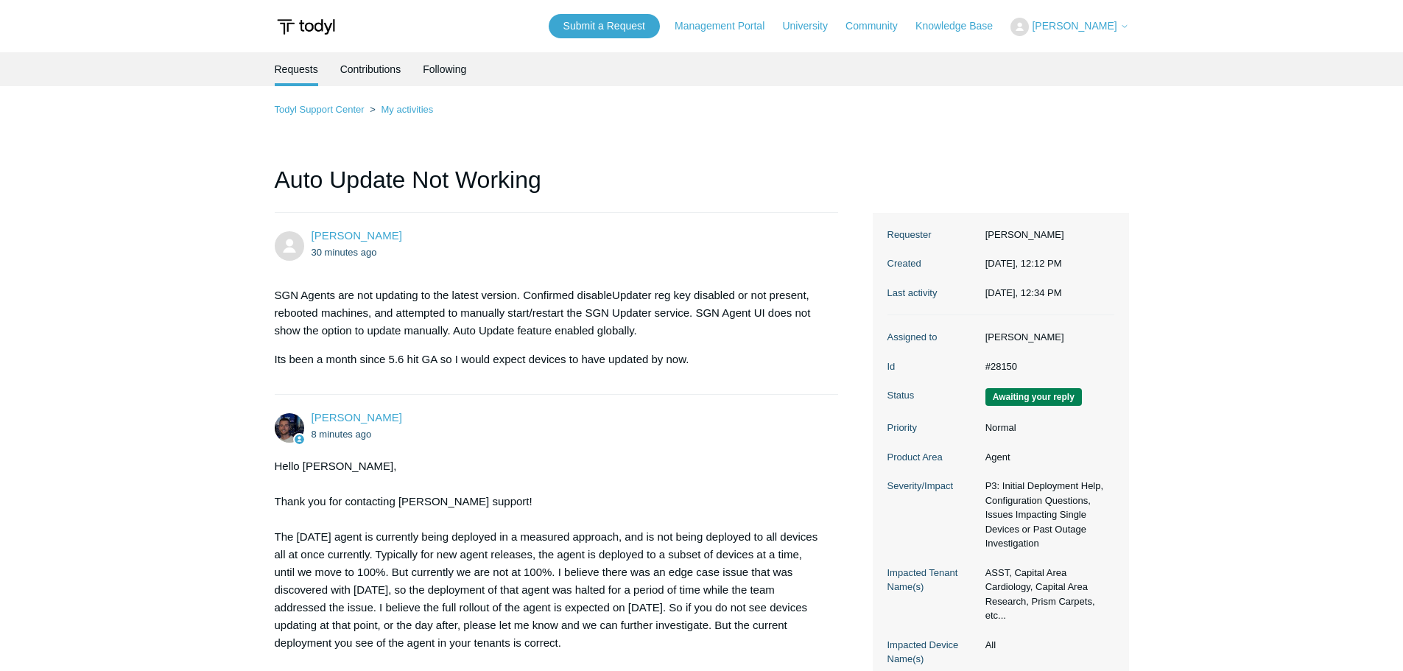
scroll to position [221, 0]
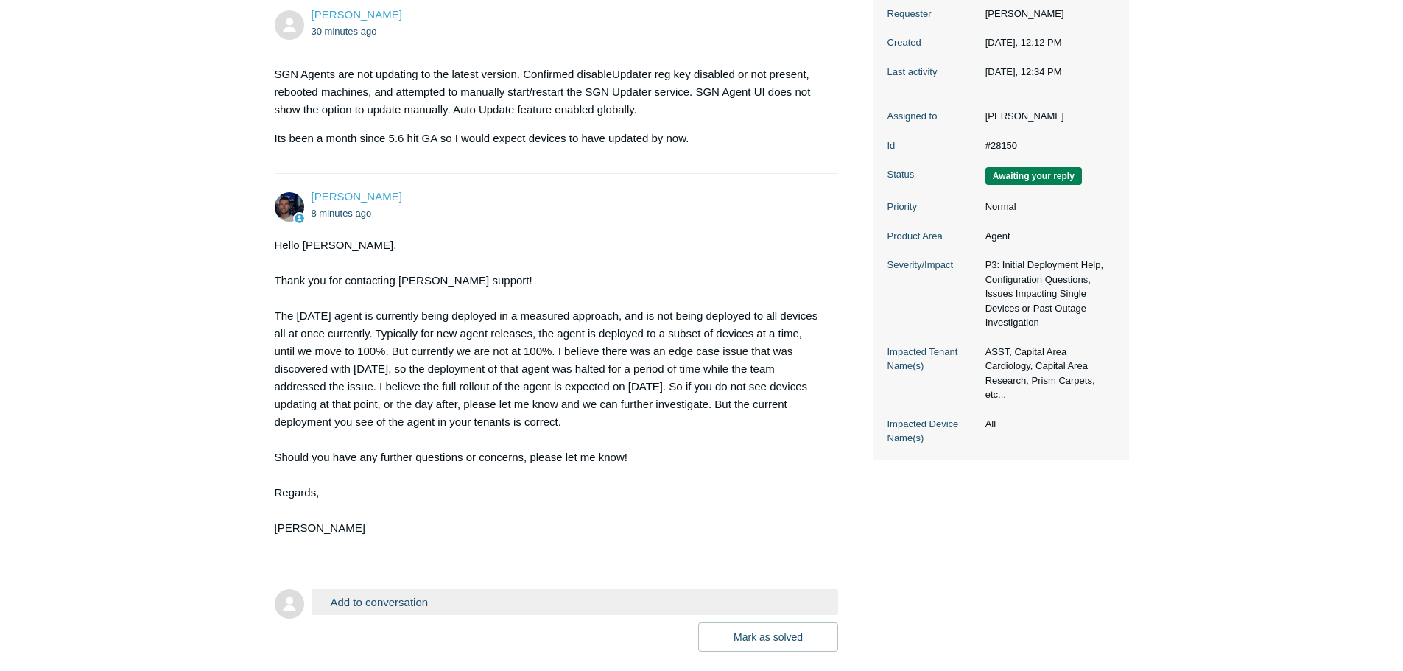
click at [368, 599] on button "Add to conversation" at bounding box center [575, 602] width 527 height 26
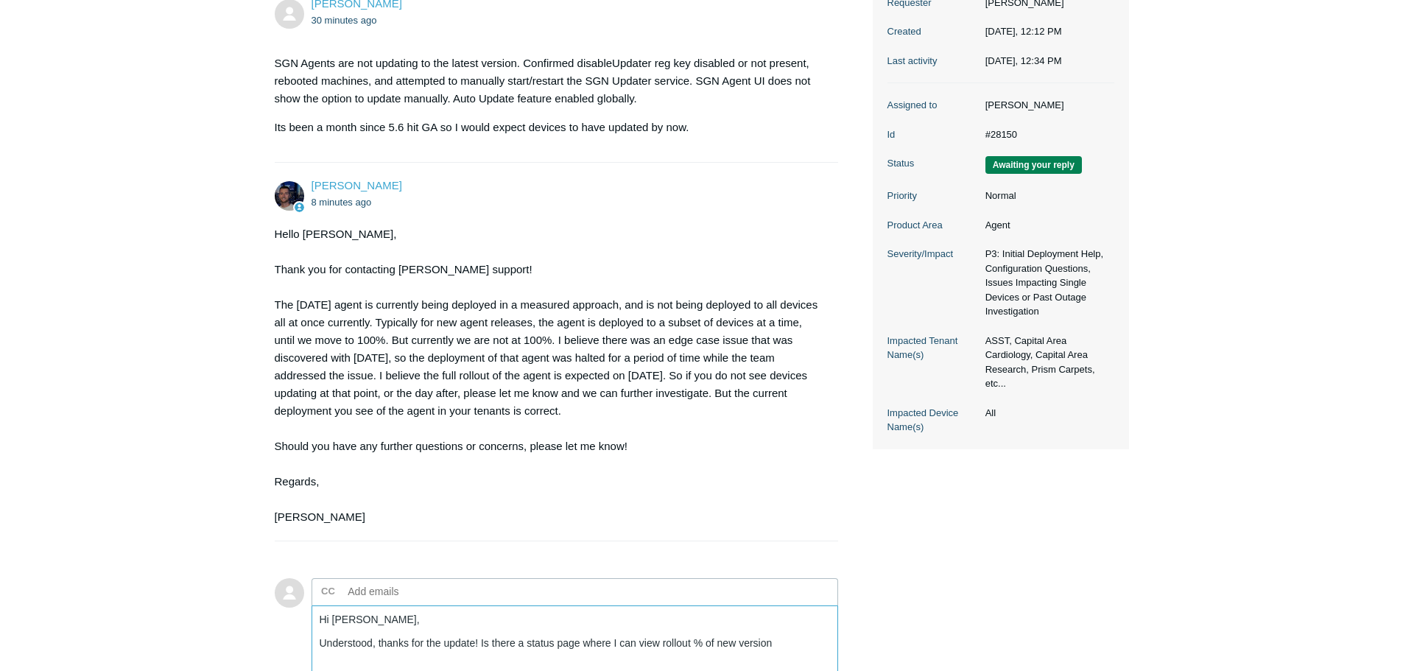
scroll to position [442, 0]
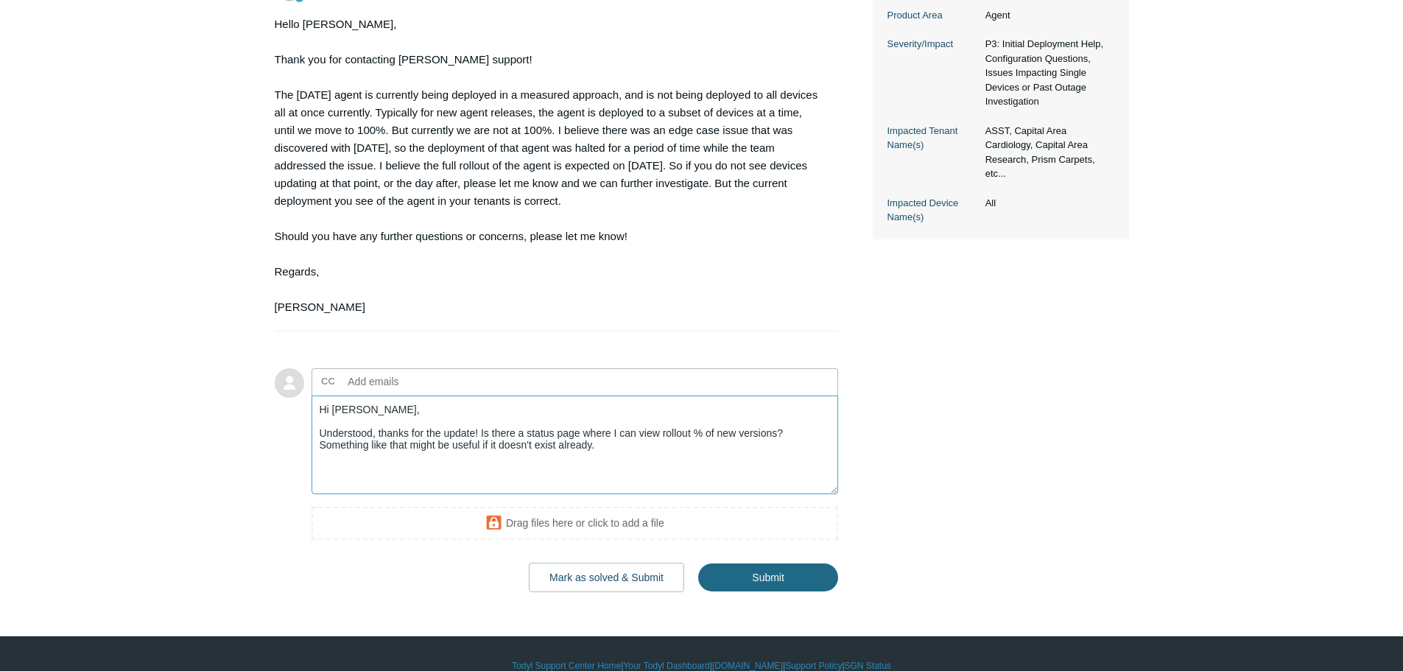
type textarea "Hi [PERSON_NAME], Understood, thanks for the update! Is there a status page whe…"
click at [804, 575] on input "Submit" at bounding box center [768, 578] width 140 height 29
